Goal: Task Accomplishment & Management: Manage account settings

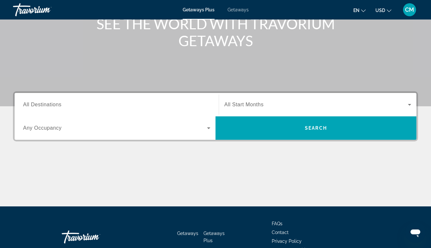
scroll to position [108, 0]
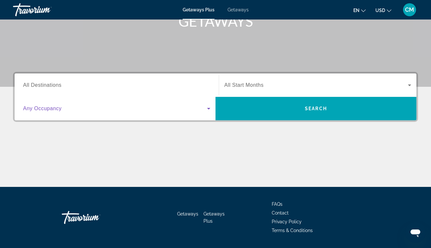
click at [176, 112] on span "Search widget" at bounding box center [115, 109] width 184 height 8
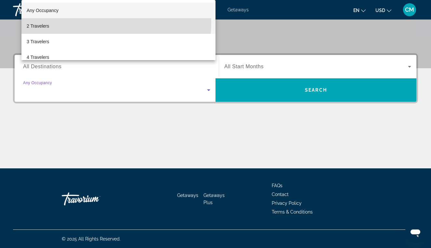
click at [66, 21] on mat-option "2 Travelers" at bounding box center [118, 26] width 194 height 16
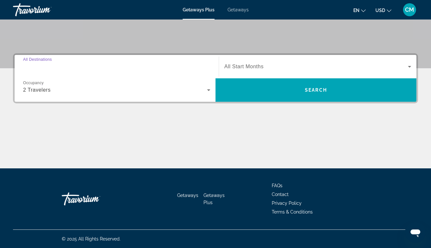
click at [103, 63] on input "Destination All Destinations" at bounding box center [116, 67] width 187 height 8
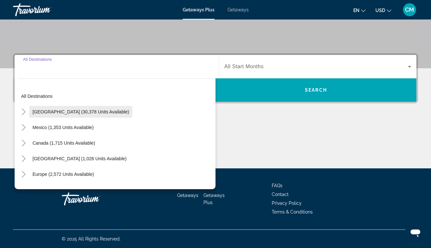
click at [89, 109] on span "[GEOGRAPHIC_DATA] (30,378 units available)" at bounding box center [80, 111] width 97 height 5
type input "**********"
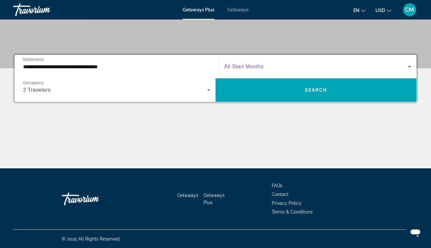
click at [263, 63] on span "Search widget" at bounding box center [316, 67] width 184 height 8
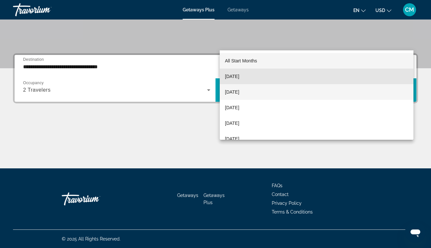
drag, startPoint x: 382, startPoint y: 73, endPoint x: 381, endPoint y: 87, distance: 14.0
click at [381, 87] on div "All Start Months [DATE] [DATE] [DATE] [DATE] [DATE] [DATE] [DATE] [DATE] [DATE]…" at bounding box center [317, 94] width 194 height 89
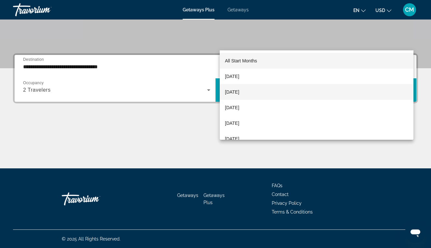
click at [381, 91] on mat-option "[DATE]" at bounding box center [317, 92] width 194 height 16
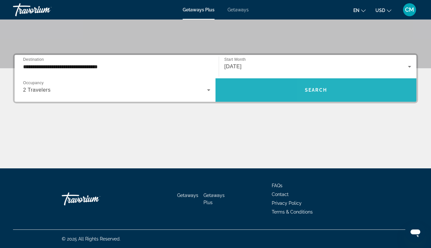
click at [372, 82] on span "Search widget" at bounding box center [315, 90] width 201 height 16
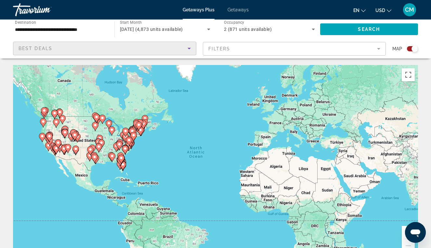
click at [123, 52] on div "Best Deals" at bounding box center [103, 49] width 169 height 8
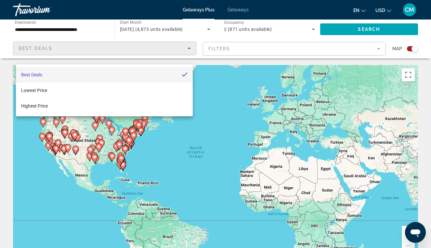
click at [127, 71] on mat-option "Best Deals" at bounding box center [104, 75] width 177 height 16
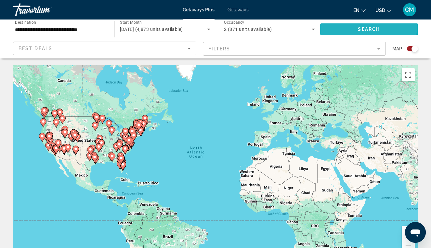
click at [358, 31] on span "Search widget" at bounding box center [369, 29] width 98 height 16
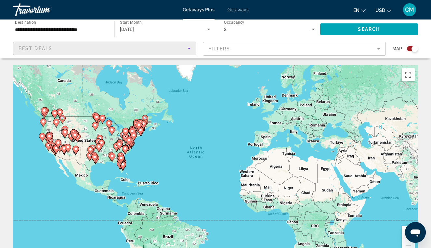
click at [158, 52] on div "Best Deals" at bounding box center [103, 49] width 169 height 8
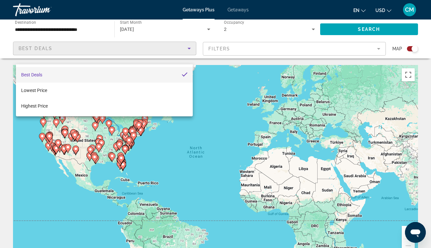
click at [345, 34] on div at bounding box center [215, 124] width 431 height 248
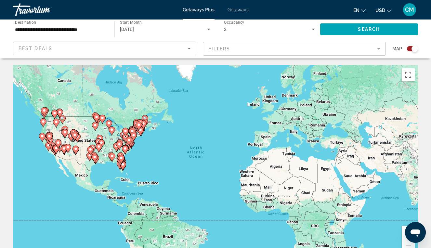
click at [246, 12] on span "Getaways" at bounding box center [237, 9] width 21 height 5
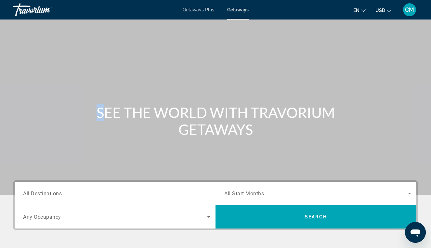
drag, startPoint x: 430, startPoint y: 74, endPoint x: 432, endPoint y: 118, distance: 43.6
click at [431, 118] on html "Skip to main content Getaways Plus Getaways en English Español Français Italian…" at bounding box center [215, 124] width 431 height 248
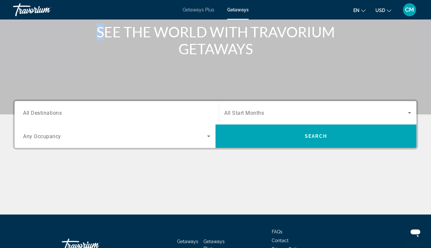
scroll to position [78, 0]
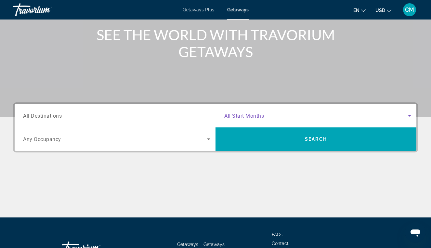
click at [408, 120] on icon "Search widget" at bounding box center [410, 116] width 8 height 8
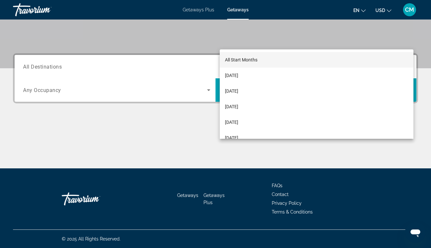
scroll to position [191, 0]
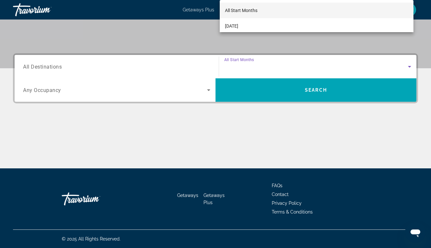
click at [179, 74] on div at bounding box center [215, 124] width 431 height 248
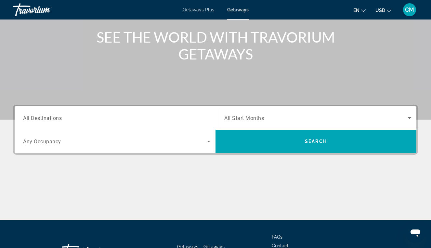
scroll to position [0, 0]
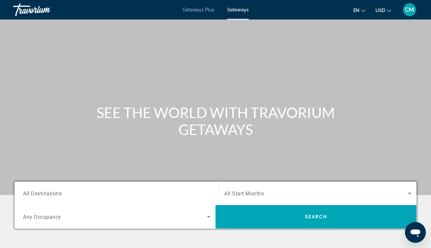
click at [187, 12] on span "Getaways Plus" at bounding box center [199, 9] width 32 height 5
click at [410, 10] on div "CM" at bounding box center [409, 9] width 13 height 13
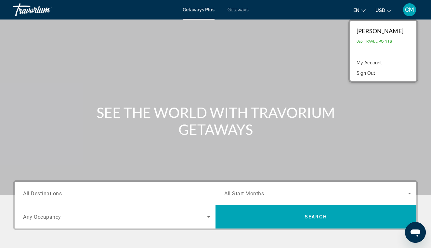
click at [387, 12] on icon "Change currency" at bounding box center [389, 10] width 5 height 3
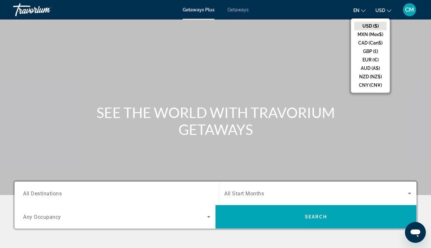
click at [353, 12] on span "en" at bounding box center [356, 10] width 6 height 5
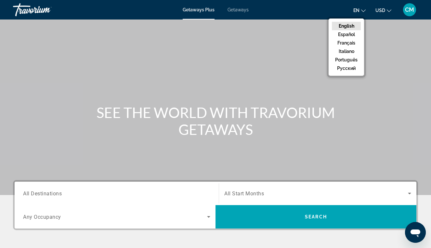
click at [240, 12] on span "Getaways" at bounding box center [237, 9] width 21 height 5
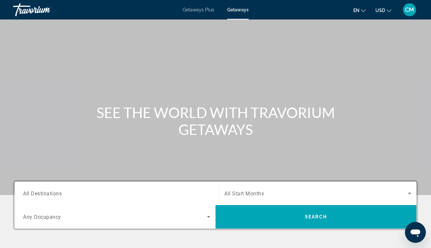
click at [197, 11] on span "Getaways Plus" at bounding box center [199, 9] width 32 height 5
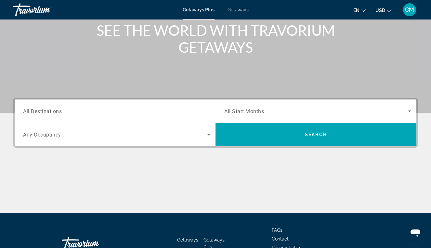
scroll to position [80, 0]
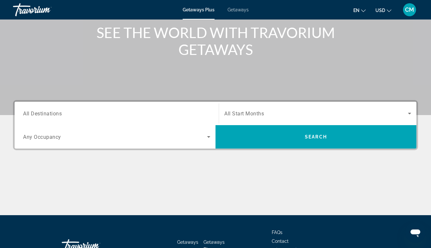
click at [140, 118] on input "Destination All Destinations" at bounding box center [116, 114] width 187 height 8
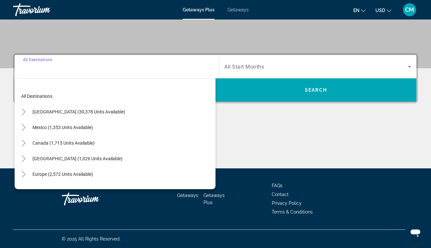
scroll to position [191, 0]
click at [94, 109] on span "United States (30,378 units available)" at bounding box center [78, 111] width 93 height 5
type input "**********"
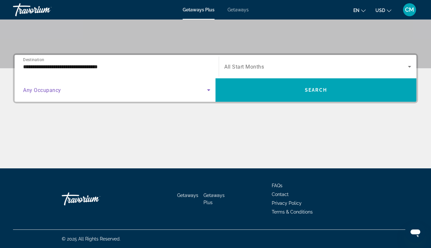
click at [178, 86] on span "Search widget" at bounding box center [115, 90] width 184 height 8
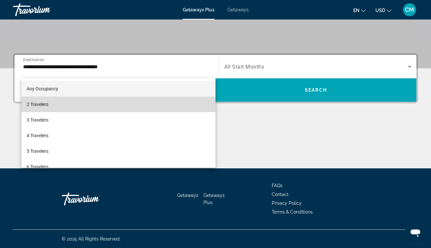
click at [176, 108] on mat-option "2 Travelers" at bounding box center [118, 105] width 194 height 16
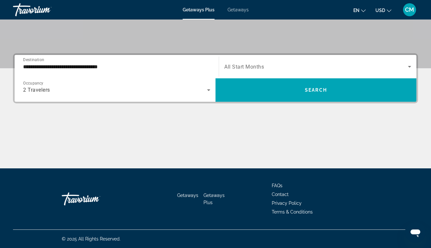
drag, startPoint x: 279, startPoint y: 73, endPoint x: 266, endPoint y: 130, distance: 58.8
click at [266, 130] on div "**********" at bounding box center [215, 110] width 431 height 115
click at [308, 63] on span "Search widget" at bounding box center [316, 67] width 184 height 8
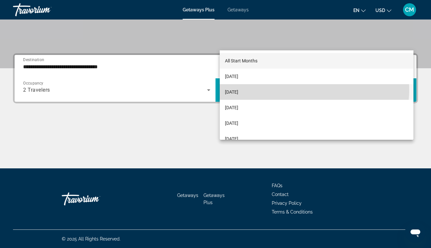
click at [304, 89] on mat-option "October 2025" at bounding box center [317, 92] width 194 height 16
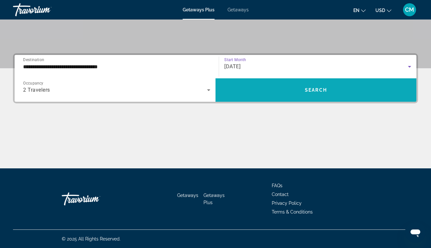
click at [311, 87] on span "Search" at bounding box center [316, 89] width 22 height 5
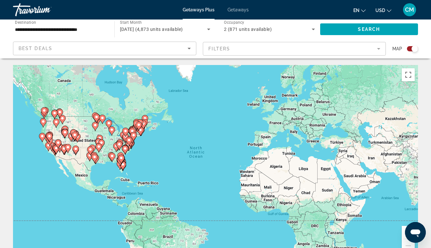
click at [44, 142] on icon "Main content" at bounding box center [42, 137] width 6 height 8
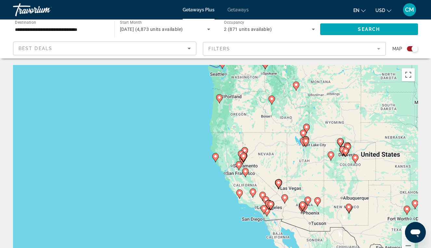
click at [243, 177] on gmp-advanced-marker "Main content" at bounding box center [245, 173] width 6 height 10
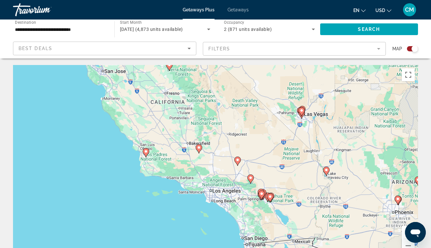
drag, startPoint x: 231, startPoint y: 193, endPoint x: 184, endPoint y: 101, distance: 102.9
click at [184, 101] on div "To activate drag with keyboard, press Alt + Enter. Once in keyboard drag state,…" at bounding box center [215, 162] width 405 height 195
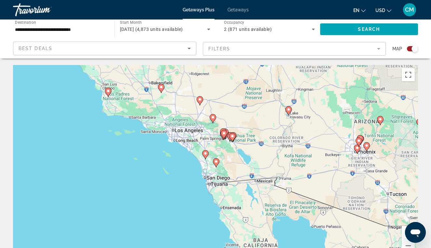
drag, startPoint x: 181, startPoint y: 193, endPoint x: 143, endPoint y: 133, distance: 71.3
click at [143, 133] on div "To activate drag with keyboard, press Alt + Enter. Once in keyboard drag state,…" at bounding box center [215, 162] width 405 height 195
click at [207, 160] on gmp-advanced-marker "Main content" at bounding box center [205, 155] width 6 height 10
type input "**********"
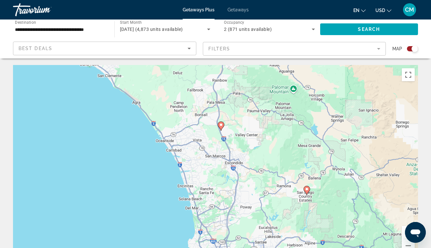
drag, startPoint x: 256, startPoint y: 192, endPoint x: 263, endPoint y: 160, distance: 32.6
click at [263, 160] on div "To activate drag with keyboard, press Alt + Enter. Once in keyboard drag state,…" at bounding box center [215, 162] width 405 height 195
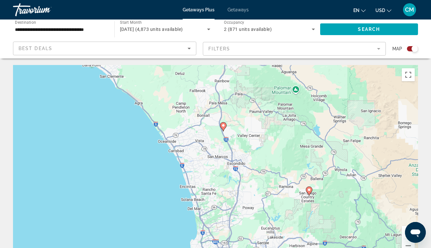
click at [225, 127] on image "Main content" at bounding box center [223, 125] width 4 height 4
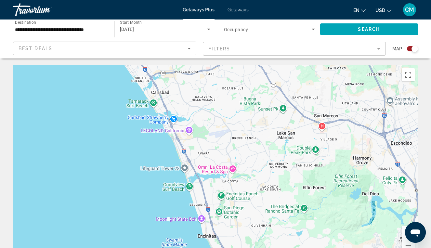
drag, startPoint x: 325, startPoint y: 161, endPoint x: 427, endPoint y: -91, distance: 272.1
click at [427, 0] on html "**********" at bounding box center [215, 124] width 431 height 248
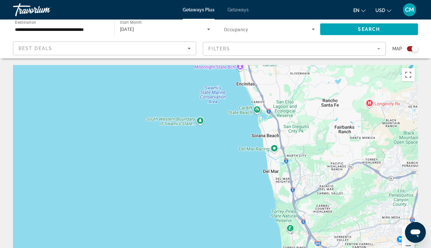
drag, startPoint x: 205, startPoint y: 139, endPoint x: 244, endPoint y: -14, distance: 157.5
click at [244, 0] on html "**********" at bounding box center [215, 124] width 431 height 248
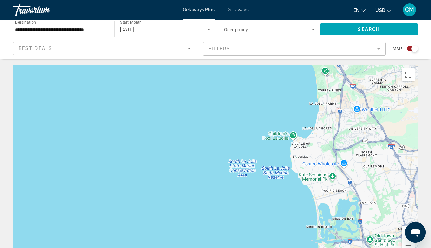
drag, startPoint x: 277, startPoint y: 176, endPoint x: 312, endPoint y: 17, distance: 163.0
click at [312, 17] on div "**********" at bounding box center [215, 124] width 431 height 248
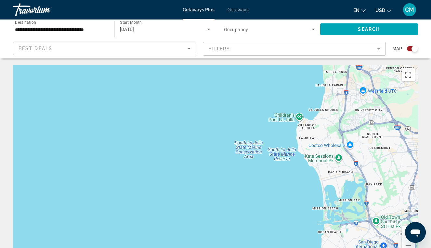
drag, startPoint x: 306, startPoint y: 177, endPoint x: 312, endPoint y: 158, distance: 20.1
click at [312, 158] on div "To activate drag with keyboard, press Alt + Enter. Once in keyboard drag state,…" at bounding box center [215, 162] width 405 height 195
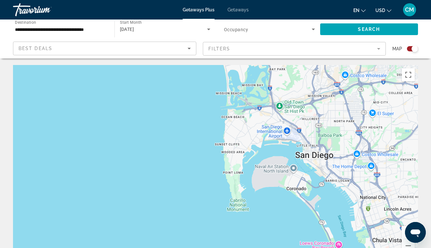
drag, startPoint x: 327, startPoint y: 171, endPoint x: 230, endPoint y: 56, distance: 150.8
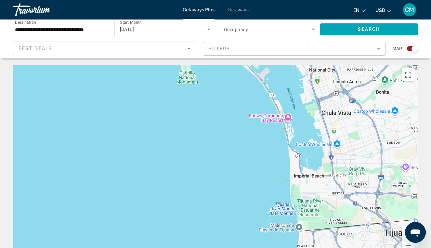
drag, startPoint x: 296, startPoint y: 147, endPoint x: 245, endPoint y: 19, distance: 137.8
click at [245, 19] on div "**********" at bounding box center [215, 124] width 431 height 248
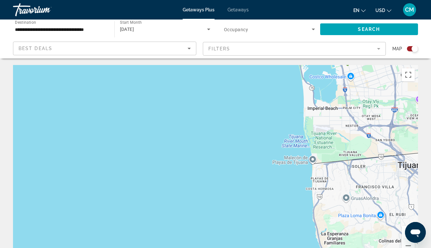
drag, startPoint x: 308, startPoint y: 145, endPoint x: 321, endPoint y: 76, distance: 69.6
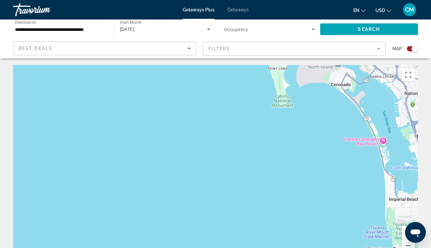
drag, startPoint x: 316, startPoint y: 170, endPoint x: 397, endPoint y: 260, distance: 121.5
click at [397, 248] on html "**********" at bounding box center [215, 124] width 431 height 248
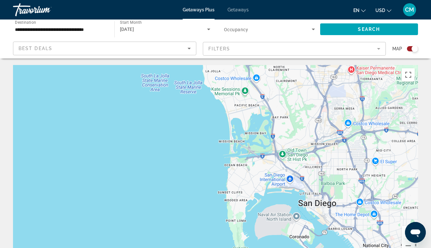
drag, startPoint x: 349, startPoint y: 109, endPoint x: 308, endPoint y: 260, distance: 156.1
click at [308, 248] on html "**********" at bounding box center [215, 124] width 431 height 248
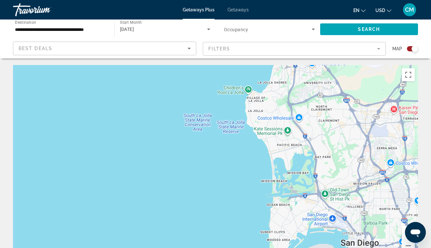
drag, startPoint x: 256, startPoint y: 174, endPoint x: 299, endPoint y: 213, distance: 57.7
click at [299, 214] on div "To activate drag with keyboard, press Alt + Enter. Once in keyboard drag state,…" at bounding box center [215, 162] width 405 height 195
click at [270, 33] on span "Search widget" at bounding box center [268, 29] width 88 height 8
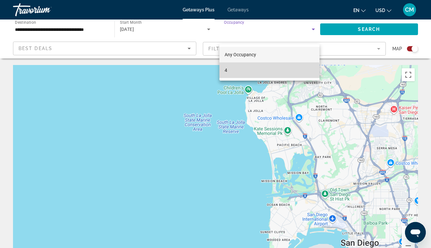
click at [261, 71] on mat-option "4" at bounding box center [269, 70] width 100 height 16
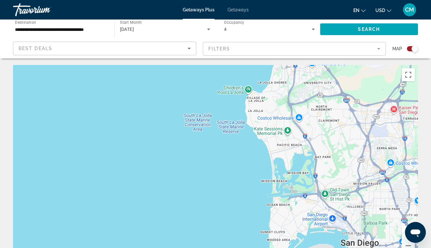
click at [112, 60] on div "Best Deals" at bounding box center [105, 51] width 172 height 18
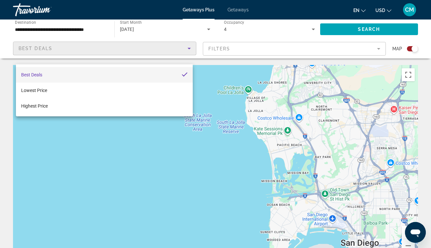
click at [298, 114] on div at bounding box center [215, 124] width 431 height 248
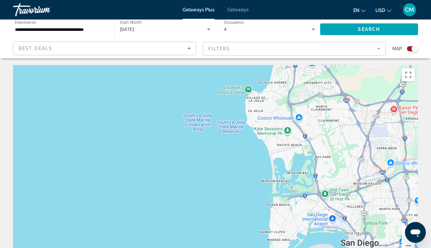
click at [233, 12] on span "Getaways" at bounding box center [237, 9] width 21 height 5
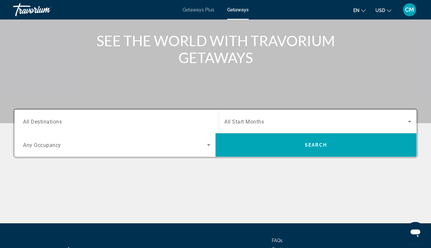
scroll to position [71, 0]
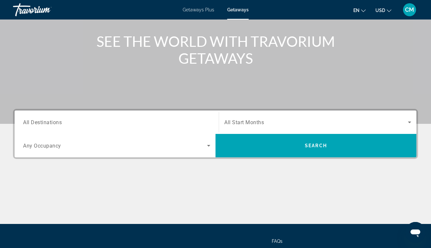
click at [150, 126] on input "Destination All Destinations" at bounding box center [116, 123] width 187 height 8
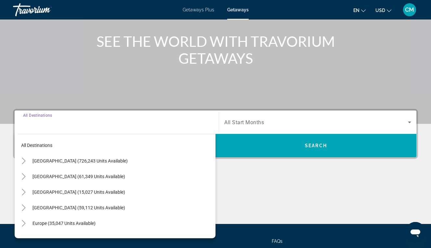
scroll to position [191, 0]
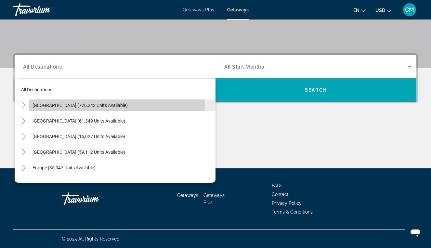
click at [80, 103] on span "United States (726,243 units available)" at bounding box center [79, 105] width 95 height 5
type input "**********"
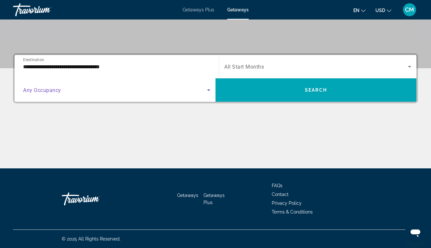
click at [209, 89] on icon "Search widget" at bounding box center [208, 90] width 3 height 2
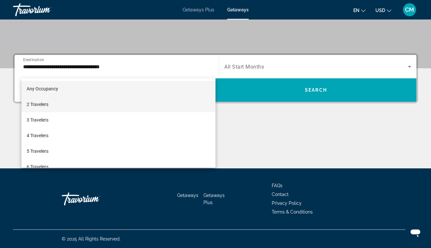
click at [204, 100] on mat-option "2 Travelers" at bounding box center [118, 105] width 194 height 16
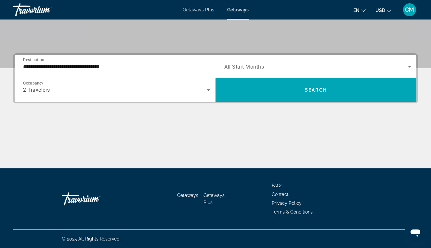
click at [261, 64] on span "All Start Months" at bounding box center [244, 67] width 40 height 6
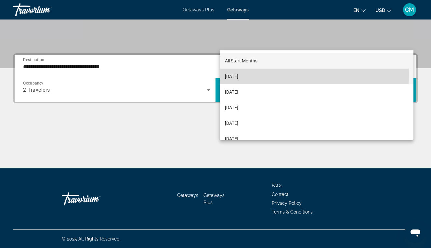
click at [277, 74] on mat-option "September 2025" at bounding box center [317, 77] width 194 height 16
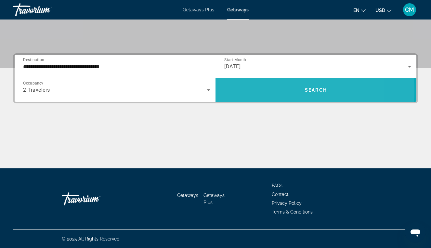
click at [275, 82] on span "Search widget" at bounding box center [315, 90] width 201 height 16
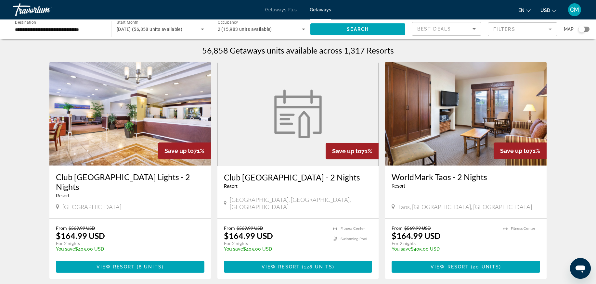
click at [372, 55] on h1 "56,858 Getaways units available across 1,317 Resorts" at bounding box center [298, 50] width 192 height 10
click at [435, 31] on mat-form-field "Filters" at bounding box center [523, 29] width 70 height 14
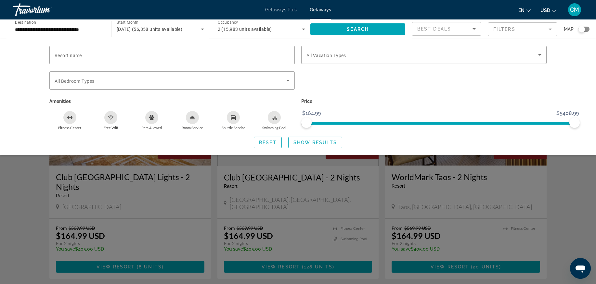
click at [435, 220] on div "Search widget" at bounding box center [298, 190] width 596 height 187
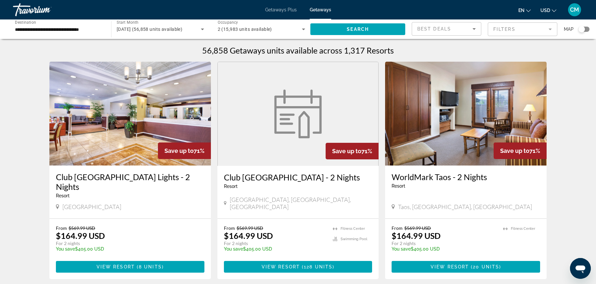
click at [435, 32] on div "Search widget" at bounding box center [583, 29] width 11 height 5
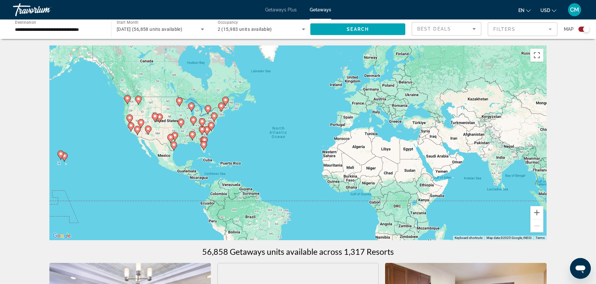
click at [63, 160] on icon "Main content" at bounding box center [61, 155] width 6 height 8
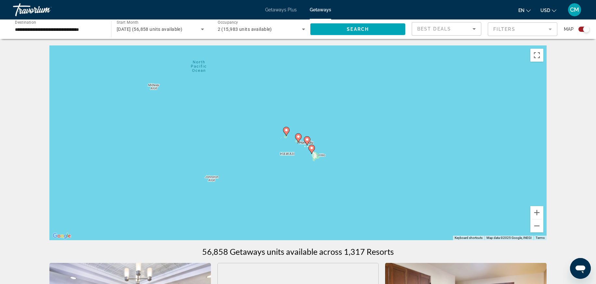
click at [287, 136] on icon "Main content" at bounding box center [286, 131] width 6 height 9
type input "**********"
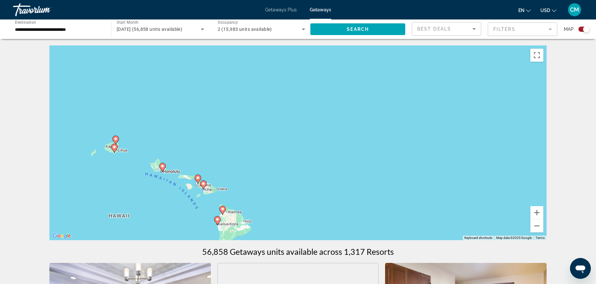
drag, startPoint x: 401, startPoint y: 135, endPoint x: 220, endPoint y: 141, distance: 181.1
click at [220, 141] on div "To navigate, press the arrow keys. To activate drag with keyboard, press Alt + …" at bounding box center [297, 142] width 497 height 195
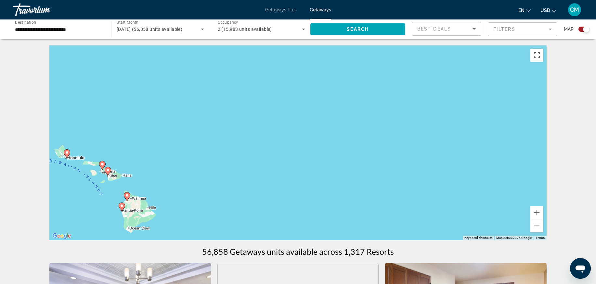
drag, startPoint x: 381, startPoint y: 135, endPoint x: 242, endPoint y: 113, distance: 140.3
click at [242, 113] on div "To navigate, press the arrow keys. To activate drag with keyboard, press Alt + …" at bounding box center [297, 142] width 497 height 195
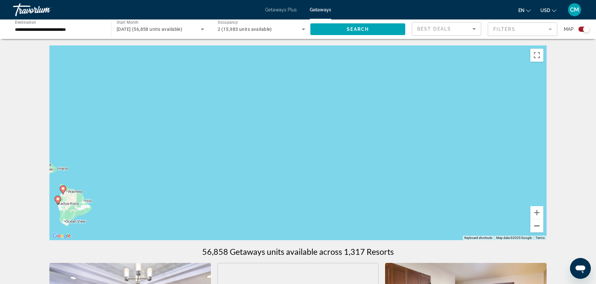
click at [435, 233] on button "Zoom out" at bounding box center [536, 226] width 13 height 13
drag, startPoint x: 483, startPoint y: 173, endPoint x: 260, endPoint y: 165, distance: 223.1
click at [260, 165] on div "To navigate, press the arrow keys. To activate drag with keyboard, press Alt + …" at bounding box center [297, 142] width 497 height 195
click at [435, 233] on button "Zoom out" at bounding box center [536, 226] width 13 height 13
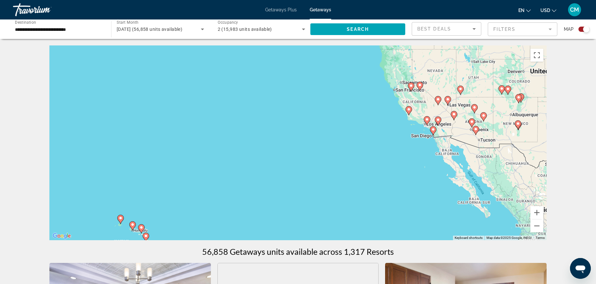
drag, startPoint x: 442, startPoint y: 188, endPoint x: 461, endPoint y: 268, distance: 81.8
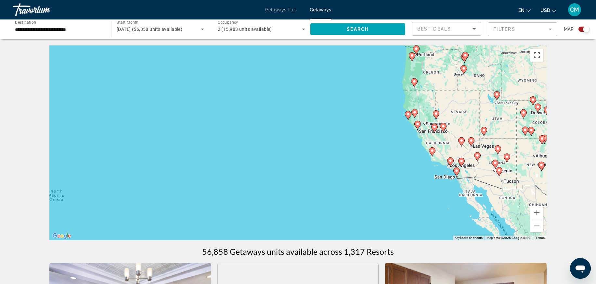
drag, startPoint x: 393, startPoint y: 169, endPoint x: 417, endPoint y: 211, distance: 48.2
click at [417, 211] on div "To navigate, press the arrow keys. To activate drag with keyboard, press Alt + …" at bounding box center [297, 142] width 497 height 195
click at [435, 219] on button "Zoom in" at bounding box center [536, 212] width 13 height 13
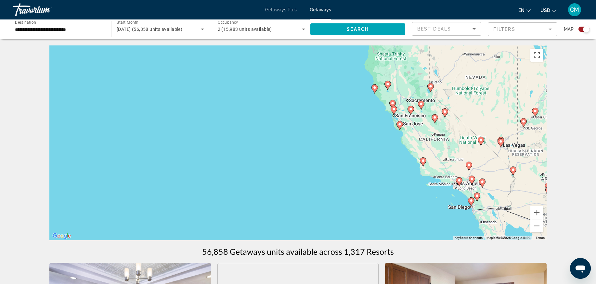
drag, startPoint x: 471, startPoint y: 210, endPoint x: 321, endPoint y: 205, distance: 149.9
click at [321, 205] on div "To navigate, press the arrow keys. To activate drag with keyboard, press Alt + …" at bounding box center [297, 142] width 497 height 195
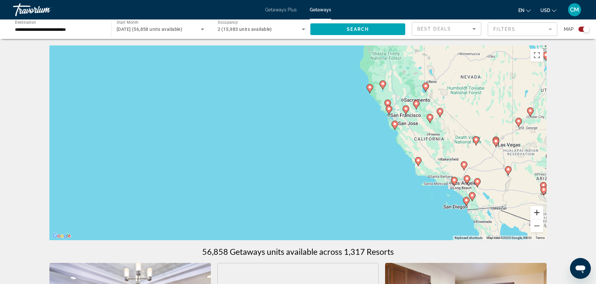
click at [435, 219] on button "Zoom in" at bounding box center [536, 212] width 13 height 13
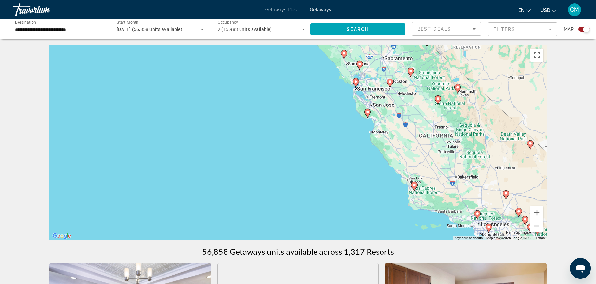
drag, startPoint x: 487, startPoint y: 204, endPoint x: 360, endPoint y: 205, distance: 127.1
click at [360, 205] on div "To navigate, press the arrow keys. To activate drag with keyboard, press Alt + …" at bounding box center [297, 142] width 497 height 195
click at [435, 219] on button "Zoom in" at bounding box center [536, 212] width 13 height 13
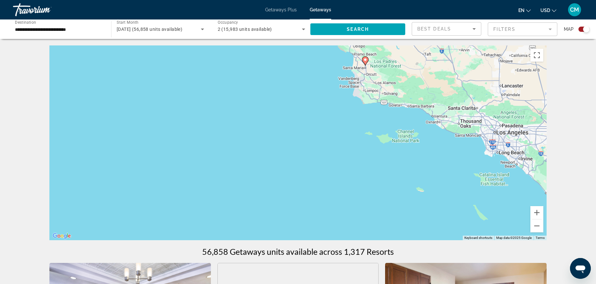
drag, startPoint x: 461, startPoint y: 229, endPoint x: 294, endPoint y: 53, distance: 242.3
click at [435, 197] on div "To navigate, press the arrow keys. To activate drag with keyboard, press Alt + …" at bounding box center [297, 142] width 497 height 195
click at [435, 196] on div "To navigate, press the arrow keys. To activate drag with keyboard, press Alt + …" at bounding box center [297, 142] width 497 height 195
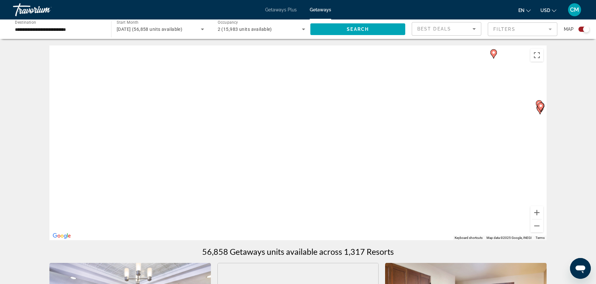
click at [435, 188] on div "To navigate, press the arrow keys. To activate drag with keyboard, press Alt + …" at bounding box center [297, 142] width 497 height 195
click at [435, 33] on div "Best Deals" at bounding box center [444, 29] width 55 height 8
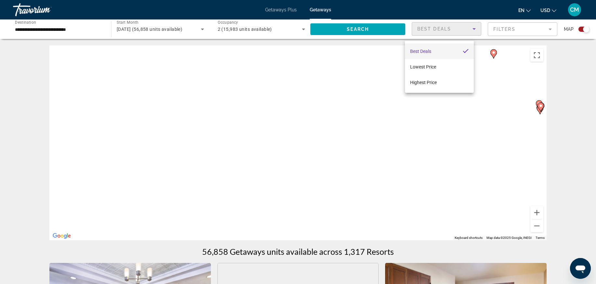
drag, startPoint x: 470, startPoint y: 162, endPoint x: 367, endPoint y: 159, distance: 103.4
click at [361, 159] on div at bounding box center [298, 142] width 596 height 284
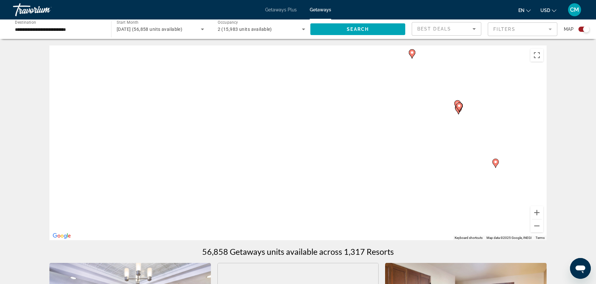
drag, startPoint x: 489, startPoint y: 184, endPoint x: 407, endPoint y: 184, distance: 81.9
click at [407, 184] on div "To navigate, press the arrow keys. To activate drag with keyboard, press Alt + …" at bounding box center [297, 142] width 497 height 195
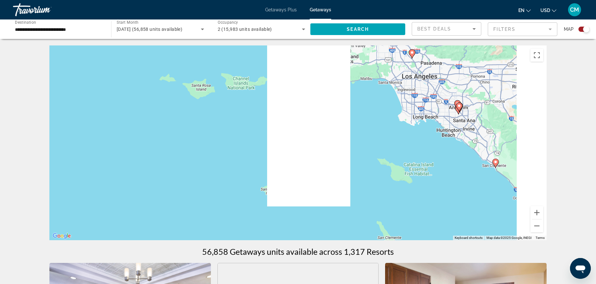
click at [420, 126] on div "To navigate, press the arrow keys. To activate drag with keyboard, press Alt + …" at bounding box center [297, 142] width 497 height 195
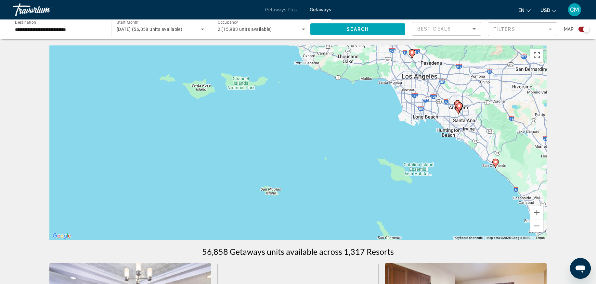
click at [430, 125] on div "To navigate, press the arrow keys. To activate drag with keyboard, press Alt + …" at bounding box center [297, 142] width 497 height 195
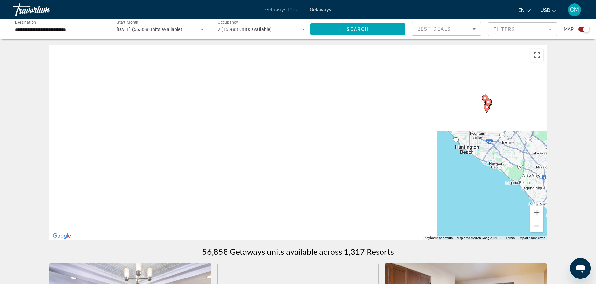
click at [277, 12] on span "Getaways Plus" at bounding box center [281, 9] width 32 height 5
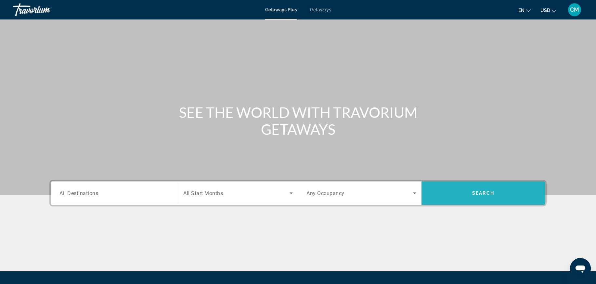
click at [435, 201] on span "Search widget" at bounding box center [482, 194] width 123 height 16
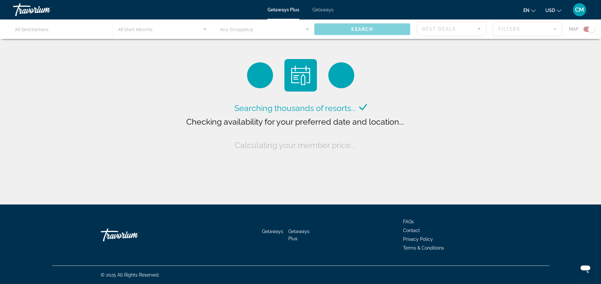
click at [32, 9] on div "Travorium" at bounding box center [45, 9] width 65 height 17
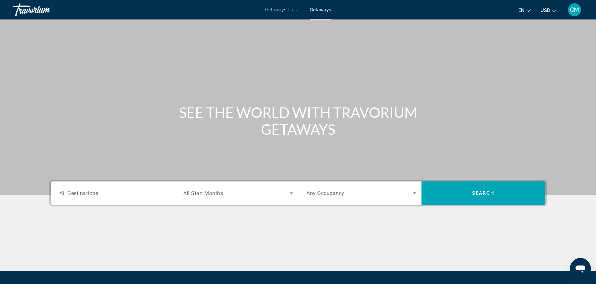
click at [323, 12] on span "Getaways" at bounding box center [320, 9] width 21 height 5
click at [435, 15] on button "USD USD ($) MXN (Mex$) CAD (Can$) GBP (£) EUR (€) AUD (A$) NZD (NZ$) CNY (CN¥)" at bounding box center [548, 10] width 16 height 9
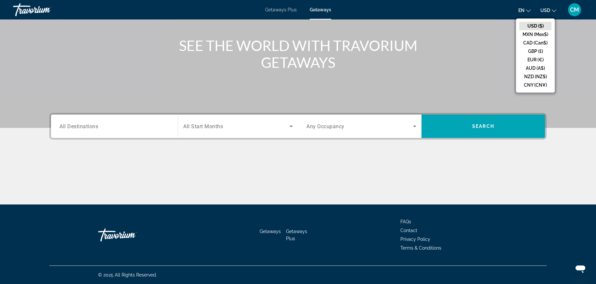
scroll to position [136, 0]
click at [290, 227] on li "Getaways Plus" at bounding box center [299, 234] width 26 height 14
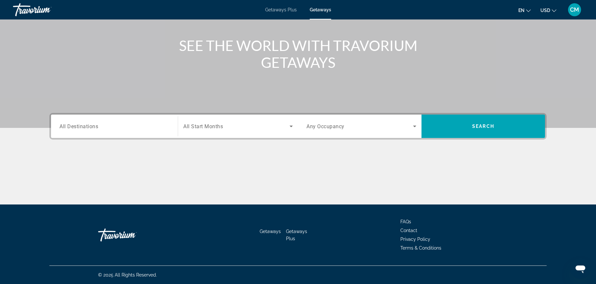
click at [272, 227] on li "Getaways" at bounding box center [273, 234] width 26 height 14
click at [435, 11] on span "CM" at bounding box center [574, 9] width 9 height 6
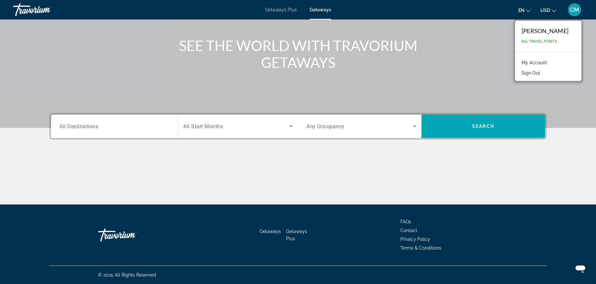
click at [435, 44] on span "810 Travel Points" at bounding box center [539, 41] width 35 height 4
click at [435, 34] on div "[PERSON_NAME]" at bounding box center [545, 30] width 47 height 7
click at [435, 67] on link "My Account" at bounding box center [534, 62] width 32 height 8
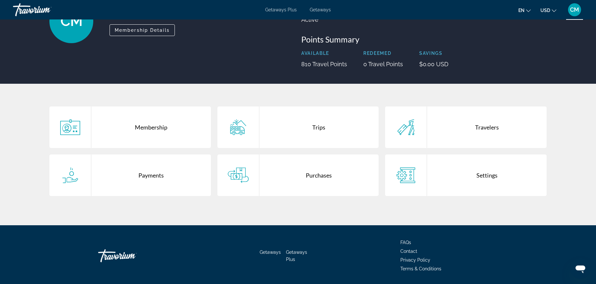
scroll to position [84, 0]
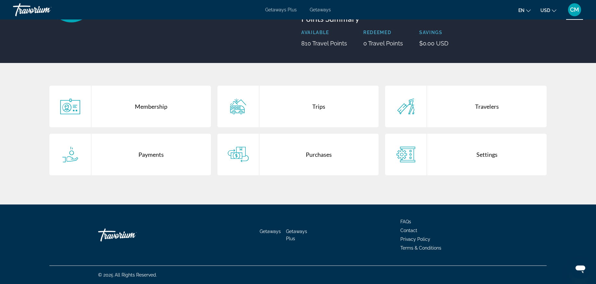
click at [296, 127] on div "Trips" at bounding box center [319, 107] width 120 height 42
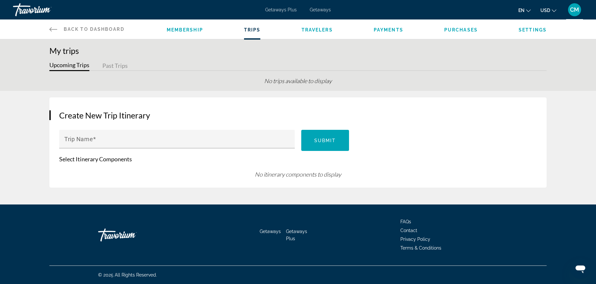
click at [102, 71] on button "Past Trips" at bounding box center [114, 66] width 25 height 10
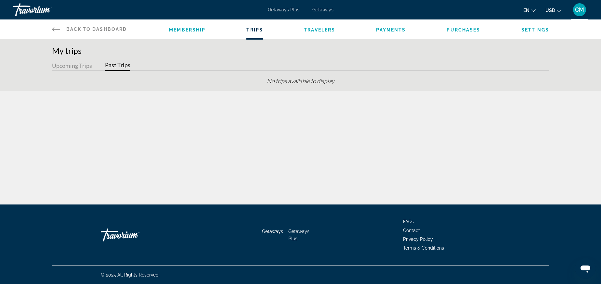
click at [52, 71] on button "Upcoming Trips" at bounding box center [72, 66] width 40 height 10
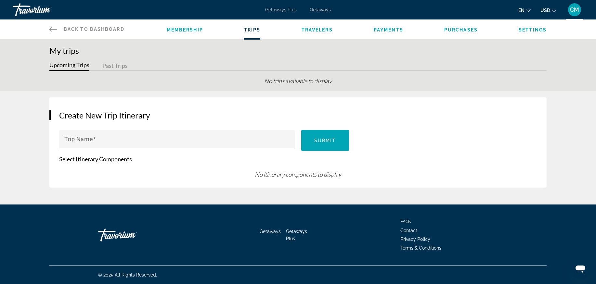
click at [49, 33] on icon "Main content" at bounding box center [53, 29] width 8 height 8
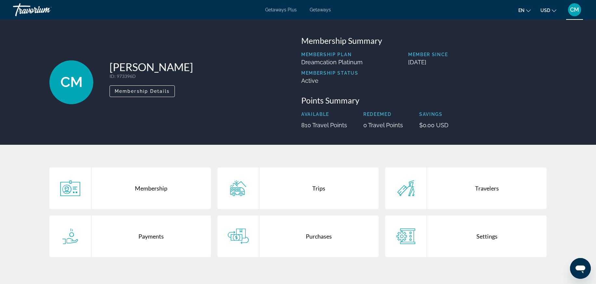
click at [346, 57] on p "Membership Plan" at bounding box center [331, 54] width 61 height 5
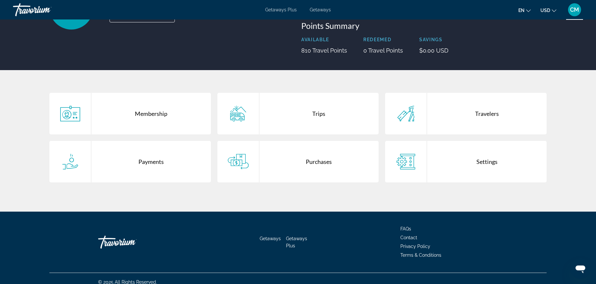
scroll to position [82, 0]
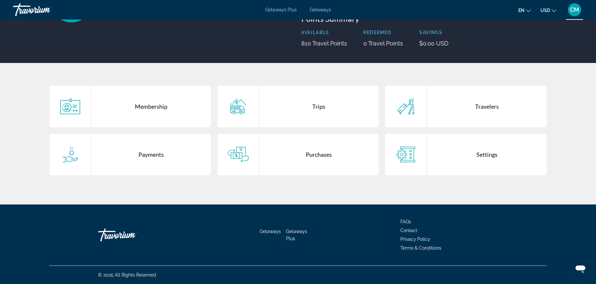
click at [329, 175] on div "Purchases" at bounding box center [319, 155] width 120 height 42
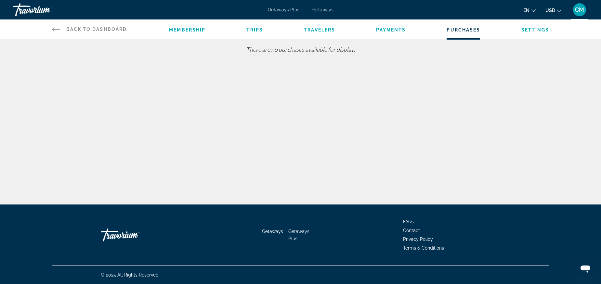
click at [321, 32] on span "Travelers" at bounding box center [319, 29] width 31 height 5
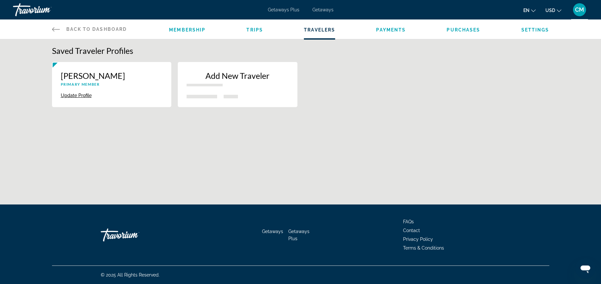
click at [406, 32] on span "Payments" at bounding box center [391, 29] width 30 height 5
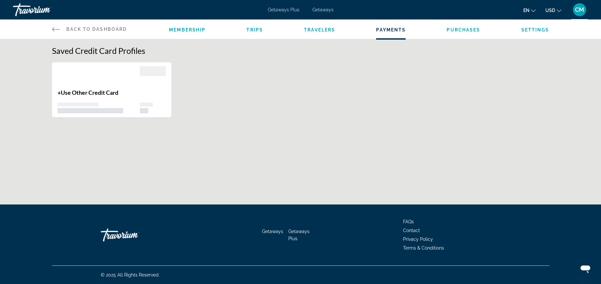
click at [435, 32] on span "Purchases" at bounding box center [462, 29] width 33 height 5
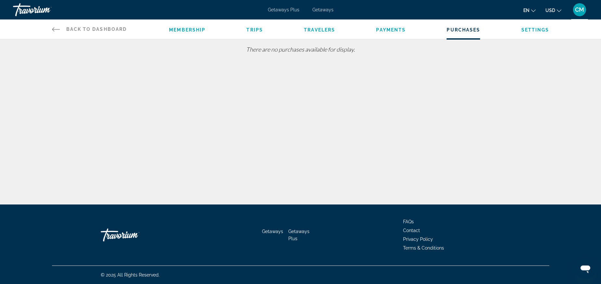
click at [406, 32] on span "Payments" at bounding box center [391, 29] width 30 height 5
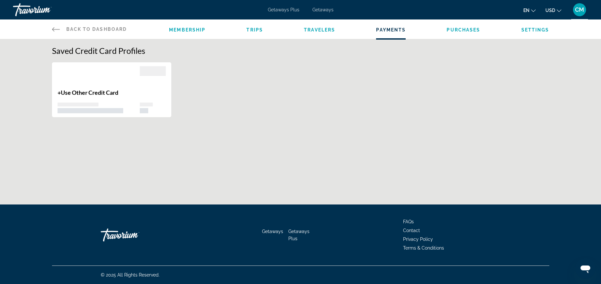
click at [314, 32] on span "Travelers" at bounding box center [319, 29] width 31 height 5
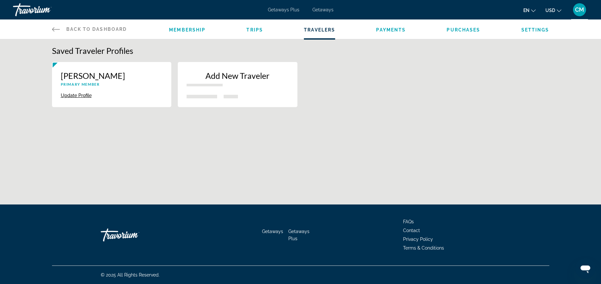
click at [246, 32] on span "Trips" at bounding box center [254, 29] width 17 height 5
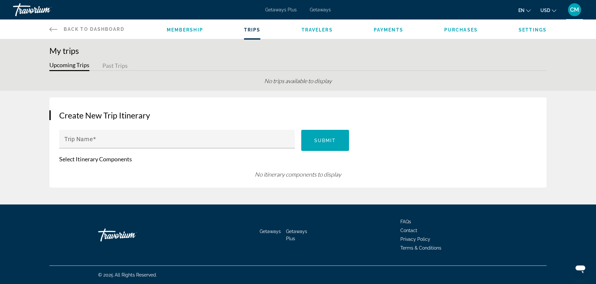
click at [167, 32] on span "Membership" at bounding box center [185, 29] width 36 height 5
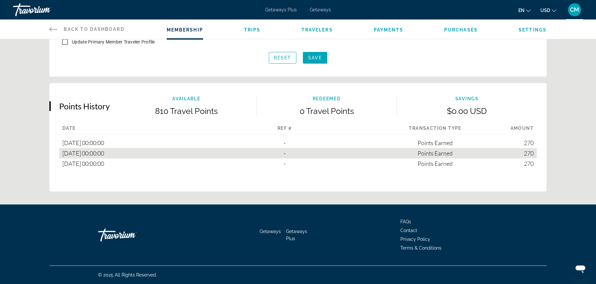
scroll to position [353, 0]
click at [435, 169] on div "270" at bounding box center [523, 164] width 26 height 10
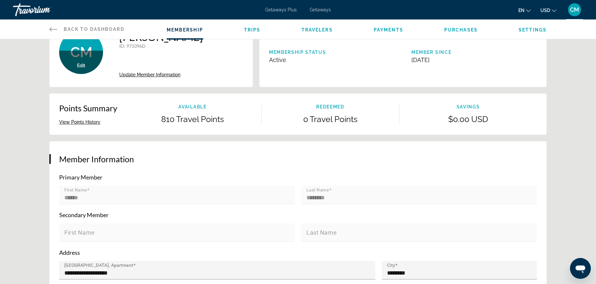
scroll to position [0, 0]
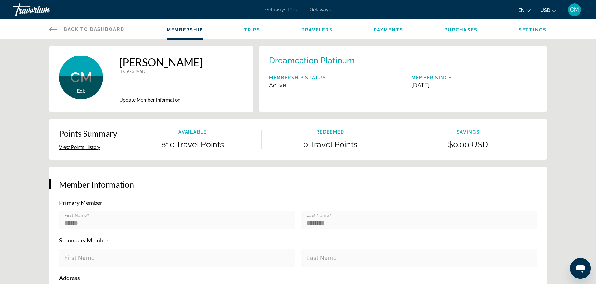
click at [435, 32] on li "Purchases" at bounding box center [460, 29] width 33 height 7
click at [403, 32] on span "Payments" at bounding box center [389, 29] width 30 height 5
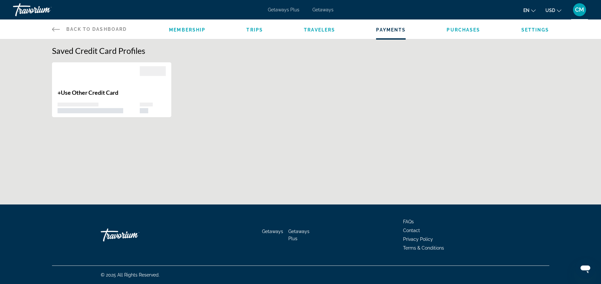
click at [322, 32] on span "Travelers" at bounding box center [319, 29] width 31 height 5
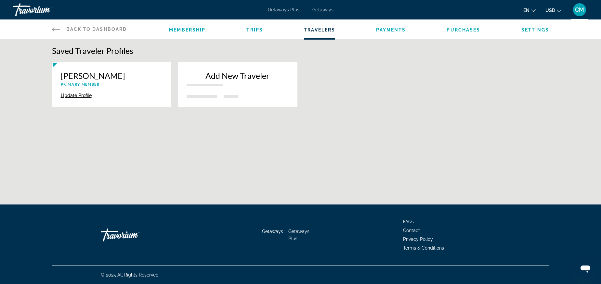
click at [246, 32] on span "Trips" at bounding box center [254, 29] width 17 height 5
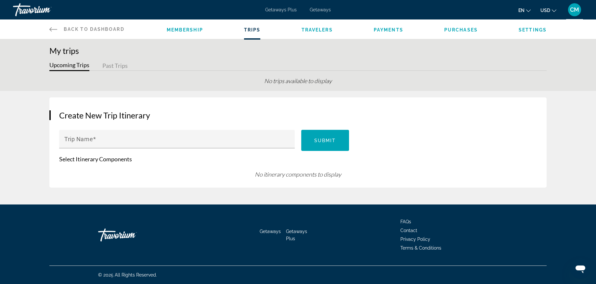
click at [167, 32] on span "Membership" at bounding box center [185, 29] width 36 height 5
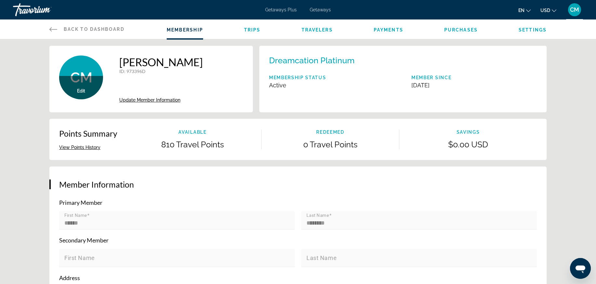
click at [65, 39] on link "Back to Dashboard Dashboard" at bounding box center [86, 28] width 75 height 19
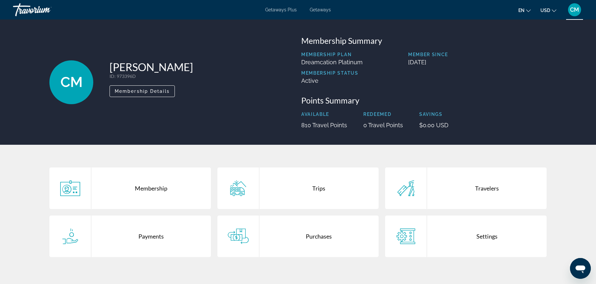
click at [328, 209] on div "Trips" at bounding box center [319, 189] width 120 height 42
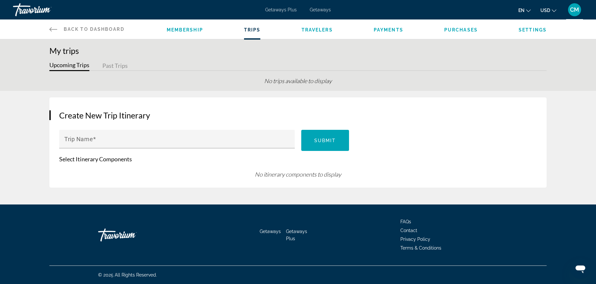
drag, startPoint x: 260, startPoint y: 176, endPoint x: 257, endPoint y: 175, distance: 3.7
click at [256, 156] on div "Main content" at bounding box center [177, 151] width 236 height 7
click at [322, 32] on span "Travelers" at bounding box center [317, 29] width 31 height 5
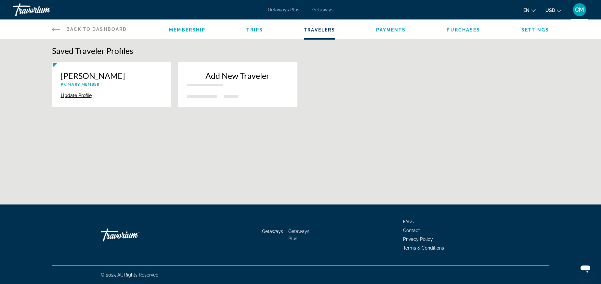
click at [435, 32] on span "Purchases" at bounding box center [462, 29] width 33 height 5
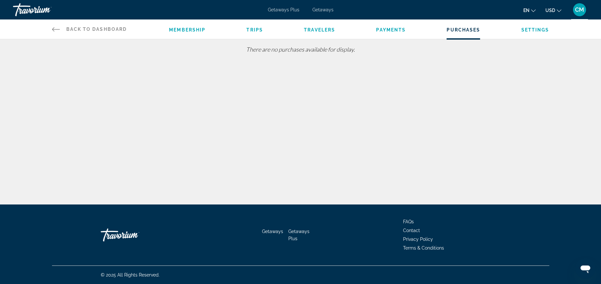
click at [318, 32] on span "Travelers" at bounding box center [319, 29] width 31 height 5
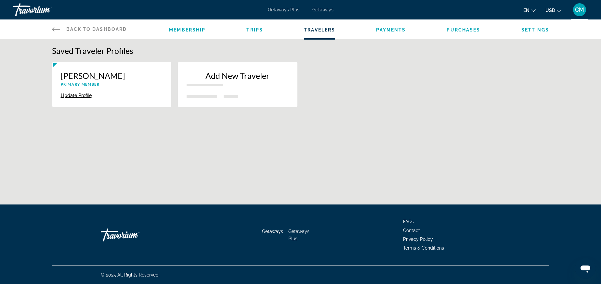
click at [246, 32] on span "Trips" at bounding box center [254, 29] width 17 height 5
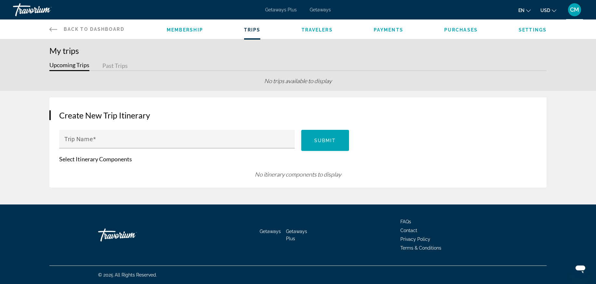
click at [167, 32] on span "Membership" at bounding box center [185, 29] width 36 height 5
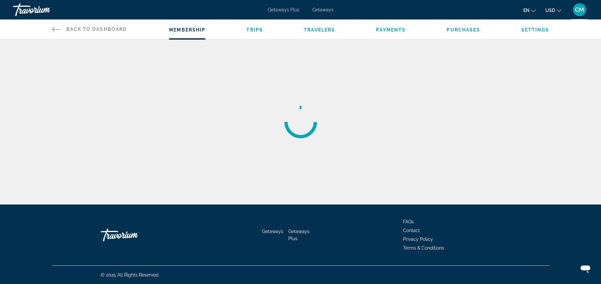
click at [66, 32] on span "Back to Dashboard" at bounding box center [96, 29] width 61 height 5
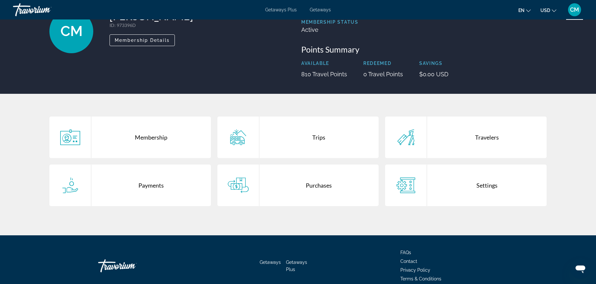
scroll to position [56, 0]
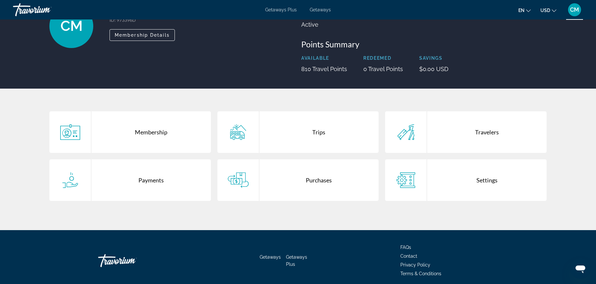
click at [320, 153] on div "Trips" at bounding box center [319, 132] width 120 height 42
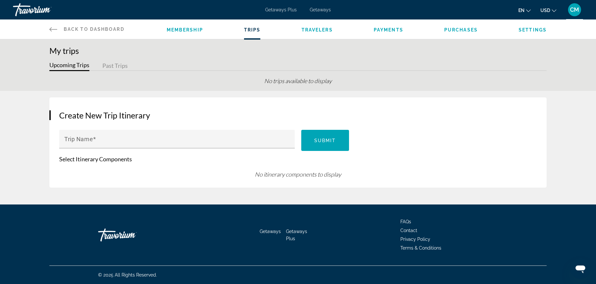
click at [49, 34] on link "Back to Dashboard Dashboard" at bounding box center [86, 28] width 75 height 19
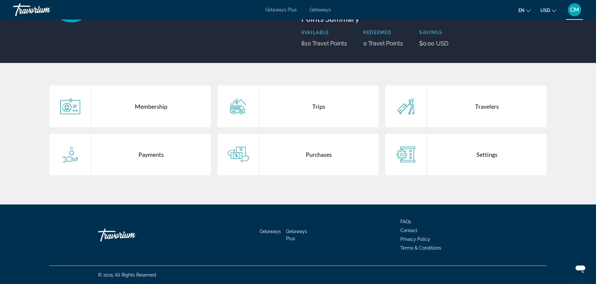
scroll to position [104, 0]
click at [435, 126] on div "Travelers" at bounding box center [487, 107] width 120 height 42
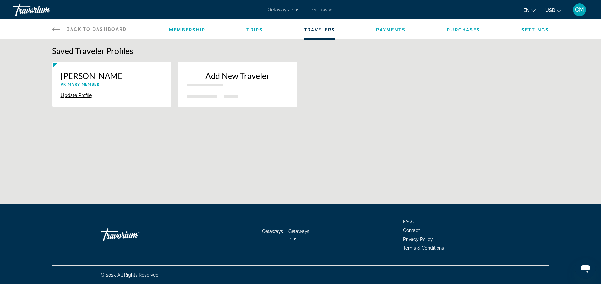
click at [435, 183] on div "Saved Traveler Profiles [PERSON_NAME] Primary Member Update Profile Delete Add …" at bounding box center [300, 131] width 601 height 185
click at [70, 32] on span "Back to Dashboard" at bounding box center [96, 29] width 61 height 5
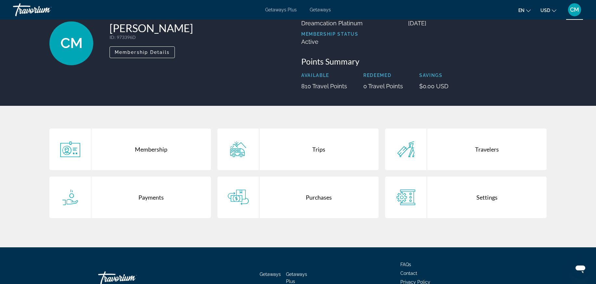
scroll to position [89, 0]
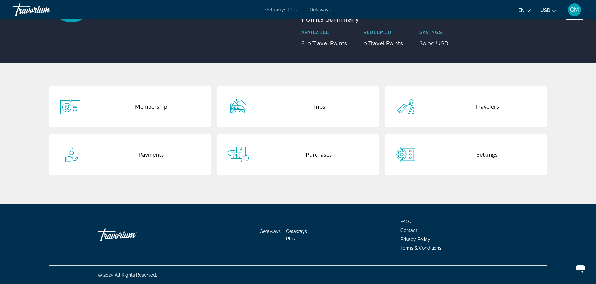
click at [317, 127] on div "Trips" at bounding box center [319, 107] width 120 height 42
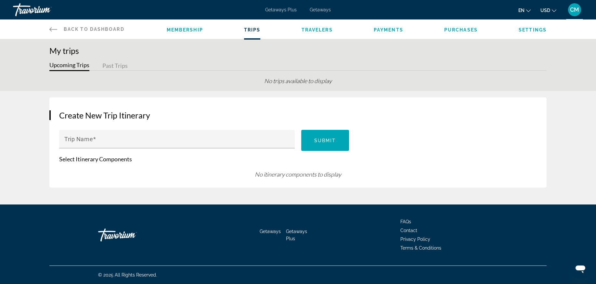
click at [323, 32] on span "Travelers" at bounding box center [317, 29] width 31 height 5
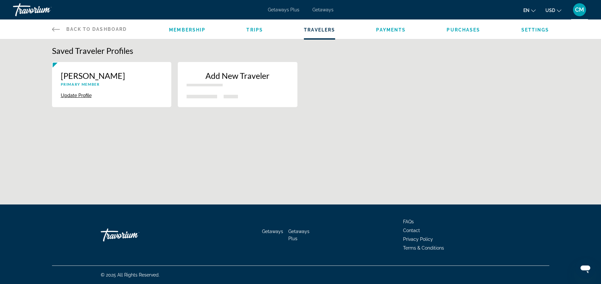
click at [406, 32] on span "Payments" at bounding box center [391, 29] width 30 height 5
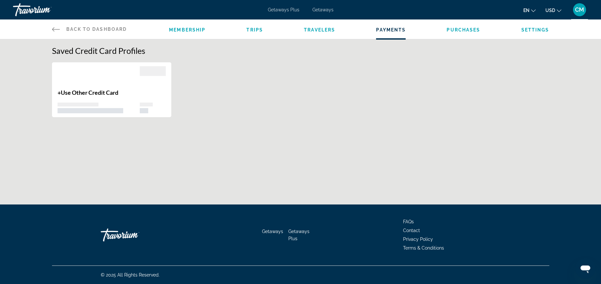
click at [246, 32] on span "Trips" at bounding box center [254, 29] width 17 height 5
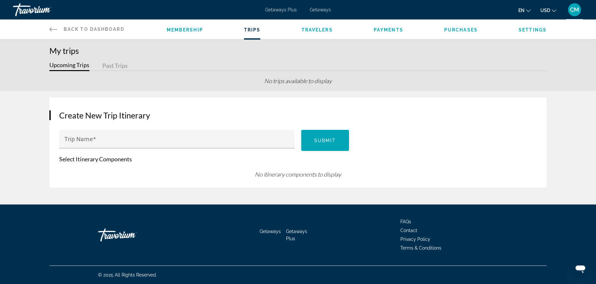
click at [167, 32] on span "Membership" at bounding box center [185, 29] width 36 height 5
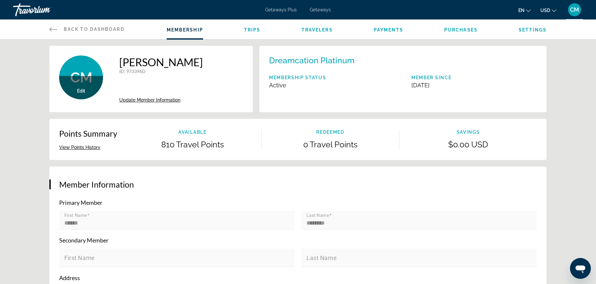
click at [244, 32] on span "Trips" at bounding box center [252, 29] width 17 height 5
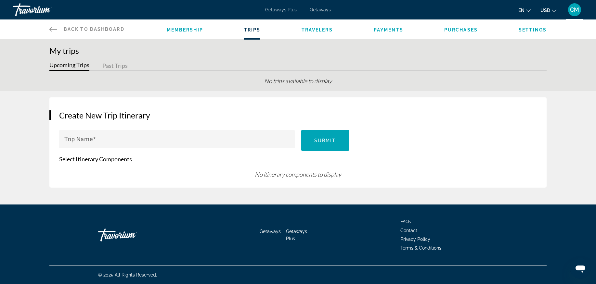
click at [312, 32] on span "Travelers" at bounding box center [317, 29] width 31 height 5
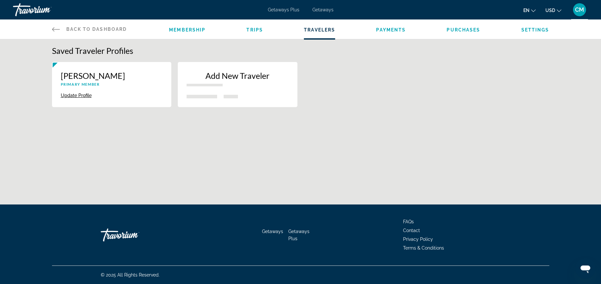
click at [246, 32] on span "Trips" at bounding box center [254, 29] width 17 height 5
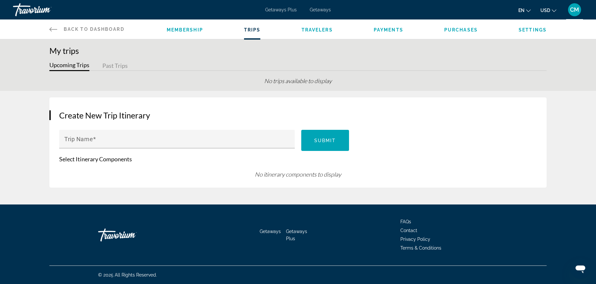
click at [171, 32] on span "Membership" at bounding box center [185, 29] width 36 height 5
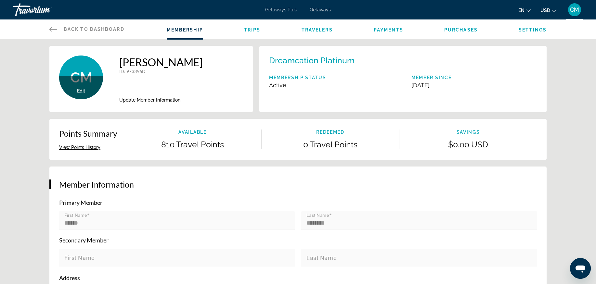
click at [435, 32] on span "Purchases" at bounding box center [460, 29] width 33 height 5
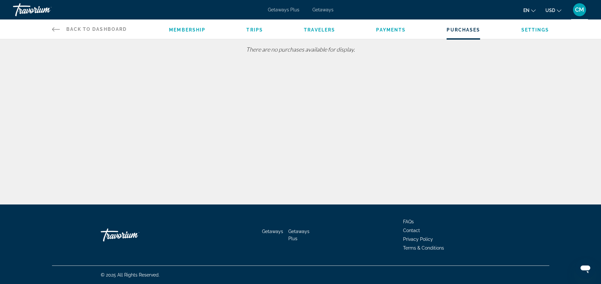
click at [398, 32] on span "Payments" at bounding box center [391, 29] width 30 height 5
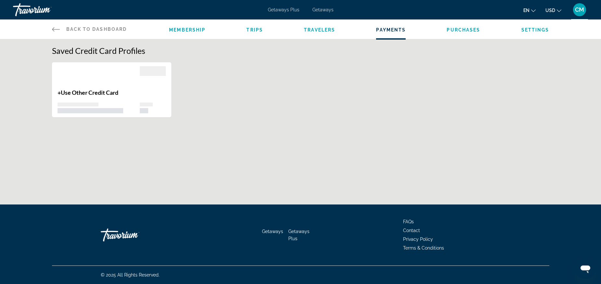
click at [327, 32] on span "Travelers" at bounding box center [319, 29] width 31 height 5
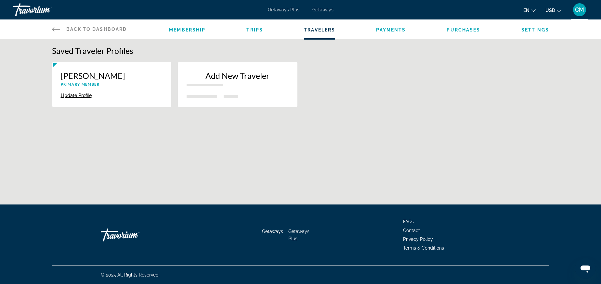
click at [246, 32] on span "Trips" at bounding box center [254, 29] width 17 height 5
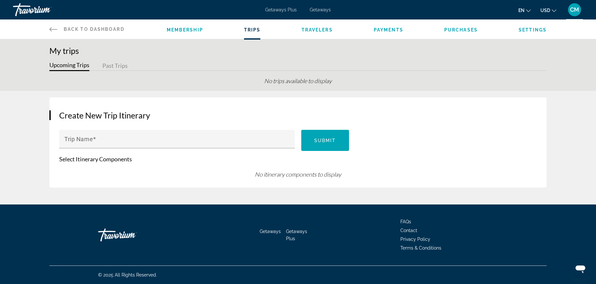
click at [167, 32] on span "Membership" at bounding box center [185, 29] width 36 height 5
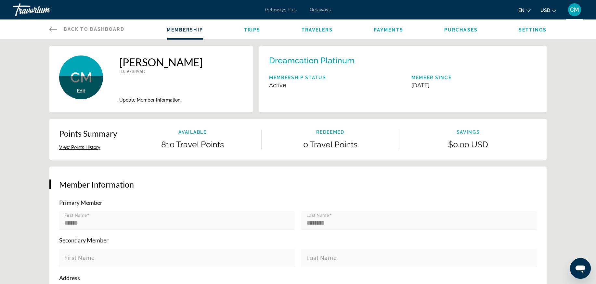
click at [64, 32] on span "Back to Dashboard" at bounding box center [94, 29] width 61 height 5
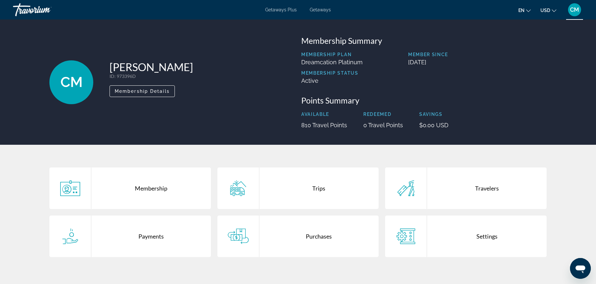
click at [288, 11] on span "Getaways Plus" at bounding box center [281, 9] width 32 height 5
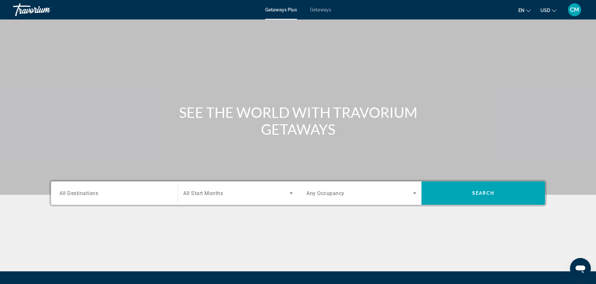
click at [326, 10] on span "Getaways" at bounding box center [320, 9] width 21 height 5
click at [290, 12] on span "Getaways Plus" at bounding box center [281, 9] width 32 height 5
click at [282, 15] on div "Getaways Plus Getaways en English Español Français Italiano Português русский U…" at bounding box center [298, 9] width 596 height 17
click at [323, 15] on div "Getaways Plus Getaways en English Español Français Italiano Português русский U…" at bounding box center [298, 9] width 596 height 17
click at [313, 12] on span "Getaways" at bounding box center [320, 9] width 21 height 5
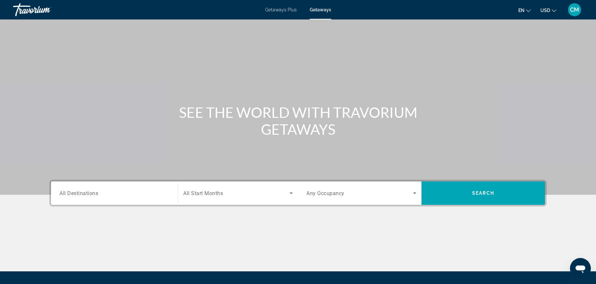
click at [279, 17] on div "Getaways Plus Getaways en English Español Français Italiano Português русский U…" at bounding box center [298, 9] width 596 height 17
click at [435, 13] on span "CM" at bounding box center [574, 9] width 9 height 6
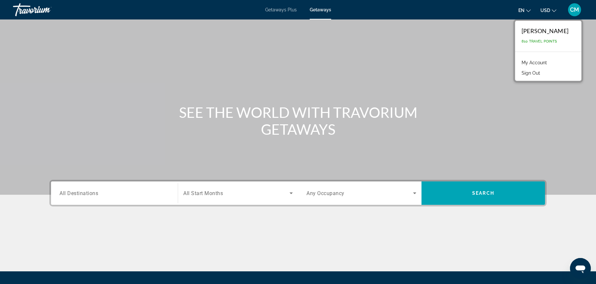
click at [435, 138] on div "SEE THE WORLD WITH TRAVORIUM GETAWAYS" at bounding box center [297, 121] width 523 height 34
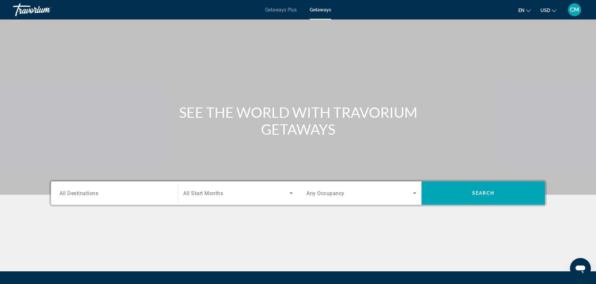
click at [435, 11] on span "USD" at bounding box center [545, 10] width 10 height 5
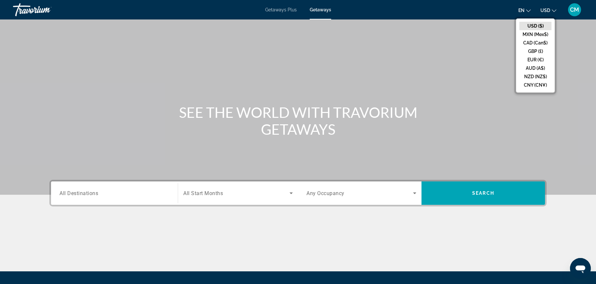
click at [435, 9] on span "CM" at bounding box center [574, 9] width 9 height 6
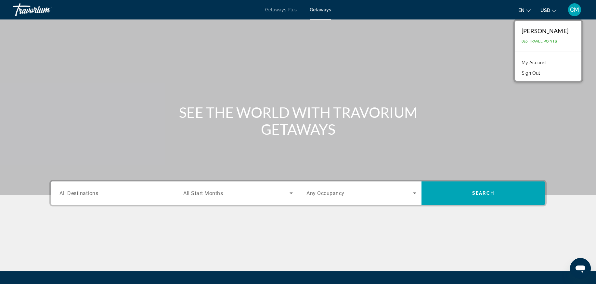
click at [435, 67] on link "My Account" at bounding box center [534, 62] width 32 height 8
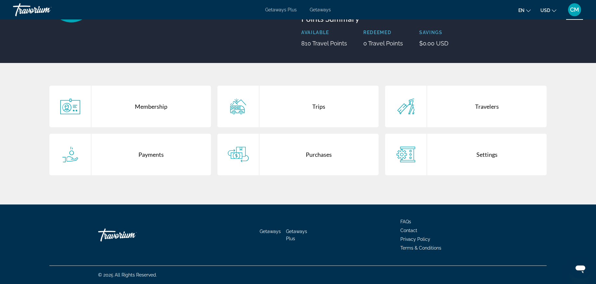
scroll to position [102, 0]
click at [317, 175] on div "Purchases" at bounding box center [319, 155] width 120 height 42
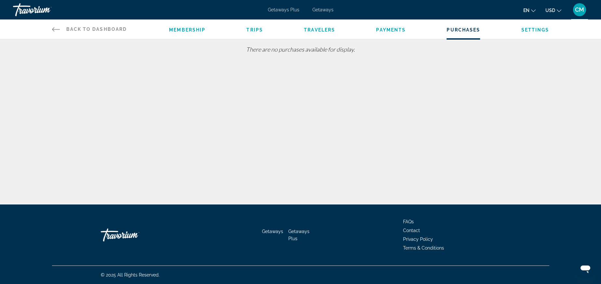
click at [406, 32] on span "Payments" at bounding box center [391, 29] width 30 height 5
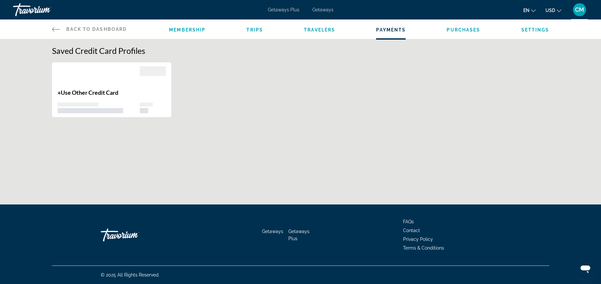
click at [331, 32] on span "Travelers" at bounding box center [319, 29] width 31 height 5
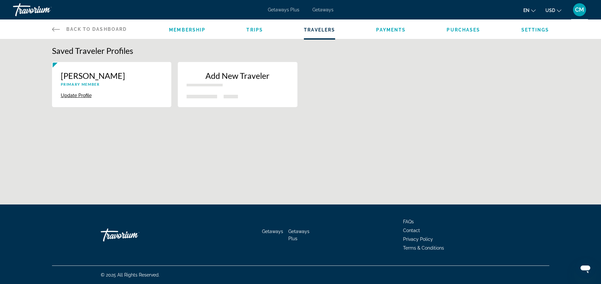
click at [246, 32] on span "Trips" at bounding box center [254, 29] width 17 height 5
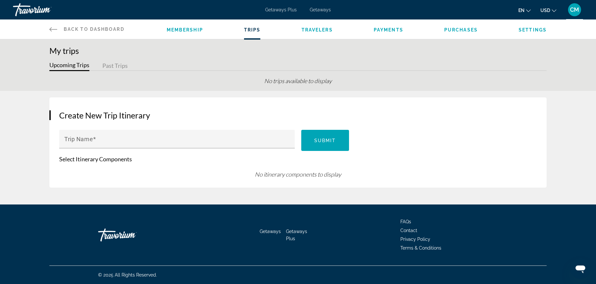
click at [167, 32] on span "Membership" at bounding box center [185, 29] width 36 height 5
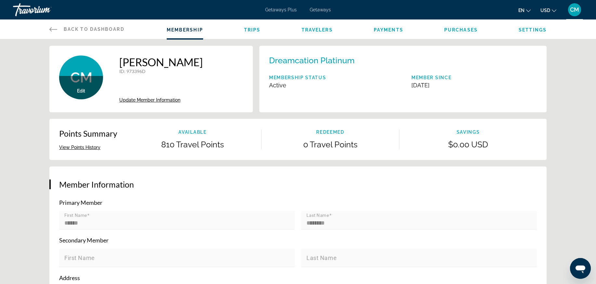
click at [435, 10] on span "CM" at bounding box center [574, 9] width 9 height 6
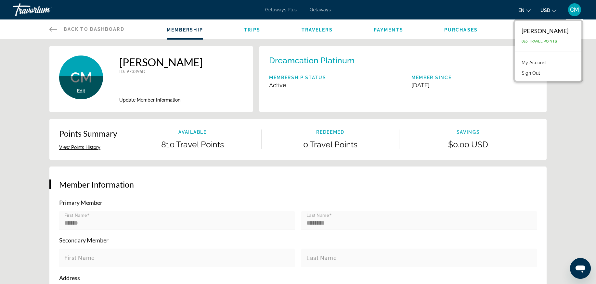
click at [435, 66] on div "Dreamcation Platinum Membership Status Active Member Since June 28, 2025" at bounding box center [402, 79] width 287 height 67
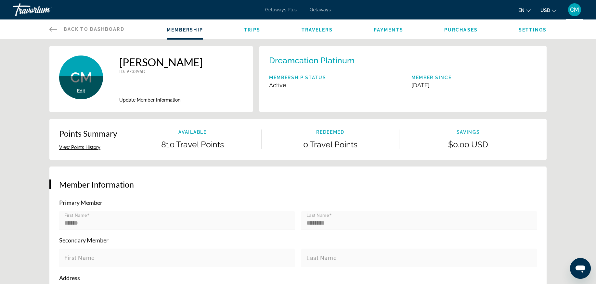
click at [435, 32] on span "Settings" at bounding box center [533, 29] width 28 height 5
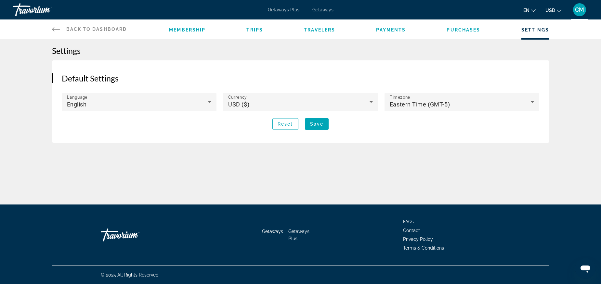
click at [435, 39] on div "Membership Trips Travelers Payments Purchases Settings" at bounding box center [359, 28] width 380 height 19
click at [435, 32] on span "Purchases" at bounding box center [462, 29] width 33 height 5
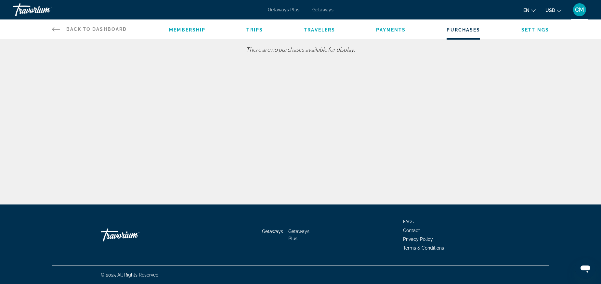
click at [403, 32] on span "Payments" at bounding box center [391, 29] width 30 height 5
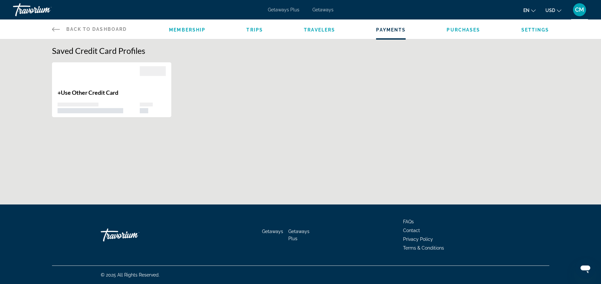
click at [310, 32] on span "Travelers" at bounding box center [319, 29] width 31 height 5
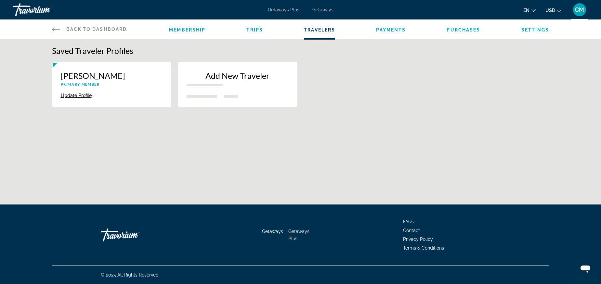
click at [246, 32] on span "Trips" at bounding box center [254, 29] width 17 height 5
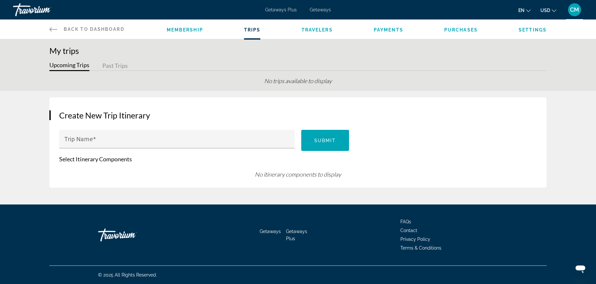
click at [167, 32] on span "Membership" at bounding box center [185, 29] width 36 height 5
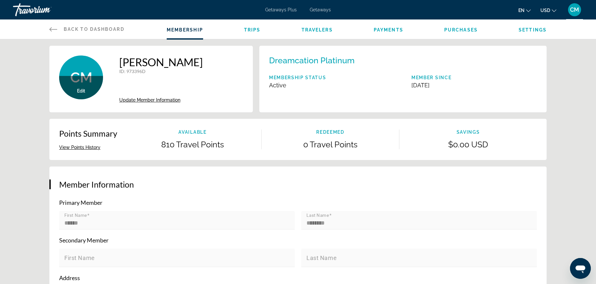
click at [64, 32] on span "Back to Dashboard" at bounding box center [94, 29] width 61 height 5
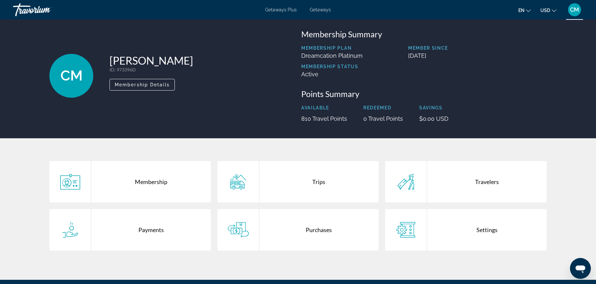
scroll to position [5, 0]
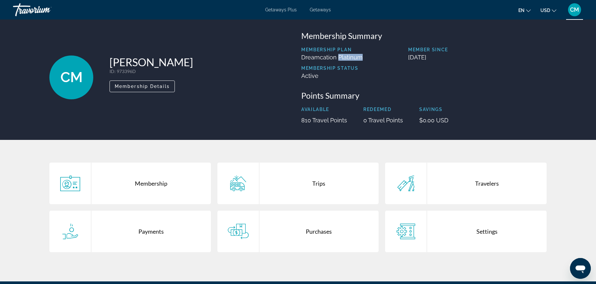
drag, startPoint x: 338, startPoint y: 70, endPoint x: 385, endPoint y: 69, distance: 47.4
click at [385, 69] on div "Membership Plan Dreamcation Platinum Member Since [DATE] Membership Status Acti…" at bounding box center [423, 65] width 245 height 37
drag, startPoint x: 295, startPoint y: 71, endPoint x: 349, endPoint y: 72, distance: 54.6
click at [349, 72] on div "CM Colisa McFadden ID : 973396D Secondary Member Membership Details Membership …" at bounding box center [298, 77] width 504 height 93
click at [369, 77] on div "Membership Plan Dreamcation Platinum Member Since [DATE] Membership Status Acti…" at bounding box center [423, 65] width 245 height 37
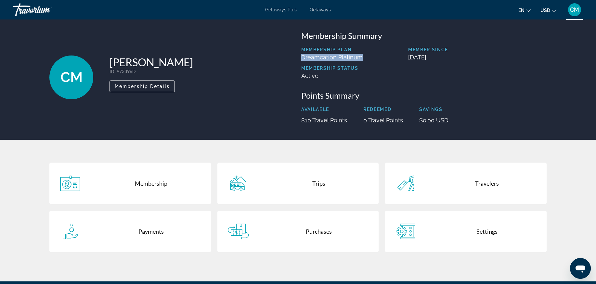
drag, startPoint x: 365, startPoint y: 70, endPoint x: 301, endPoint y: 73, distance: 64.1
click at [301, 73] on div "Membership Summary Membership Plan Dreamcation Platinum Member Since June 28, 2…" at bounding box center [424, 77] width 252 height 93
drag, startPoint x: 303, startPoint y: 72, endPoint x: 385, endPoint y: 75, distance: 82.3
click at [385, 75] on div "Membership Plan Dreamcation Platinum Member Since [DATE] Membership Status Acti…" at bounding box center [423, 65] width 245 height 37
click at [357, 71] on p "Membership Status" at bounding box center [331, 68] width 61 height 5
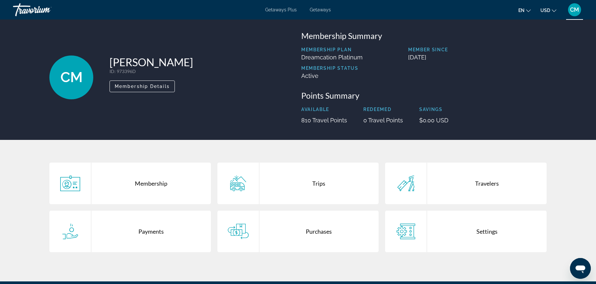
click at [330, 112] on p "Available" at bounding box center [324, 109] width 46 height 5
click at [142, 89] on span "Membership Details" at bounding box center [142, 86] width 55 height 5
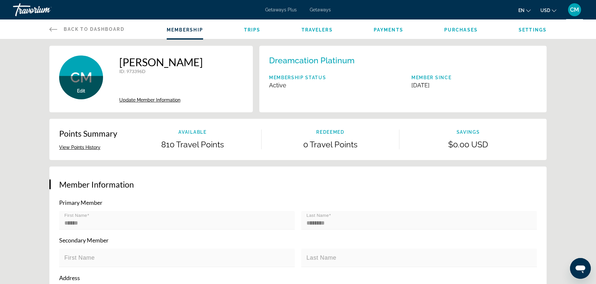
click at [547, 32] on span "Settings" at bounding box center [533, 29] width 28 height 5
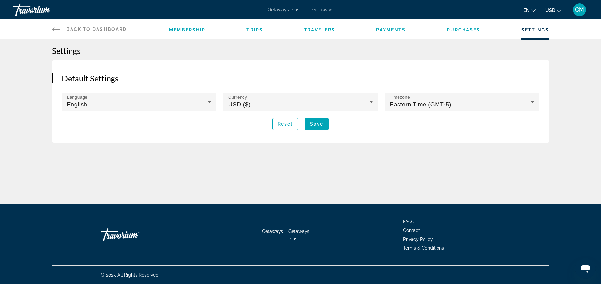
click at [480, 32] on span "Purchases" at bounding box center [462, 29] width 33 height 5
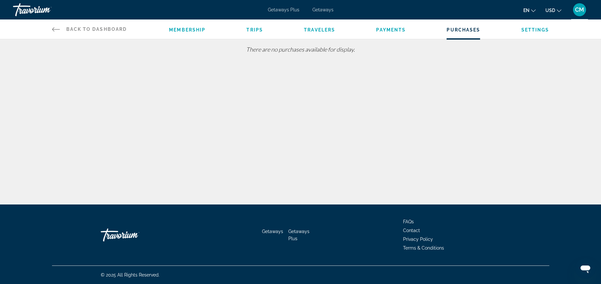
click at [398, 32] on span "Payments" at bounding box center [391, 29] width 30 height 5
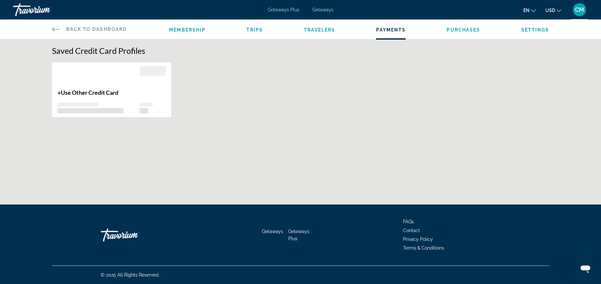
click at [324, 32] on span "Travelers" at bounding box center [319, 29] width 31 height 5
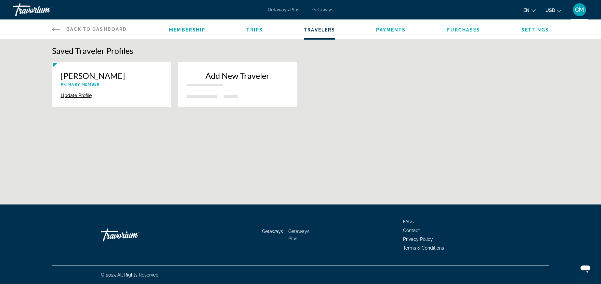
click at [246, 32] on span "Trips" at bounding box center [254, 29] width 17 height 5
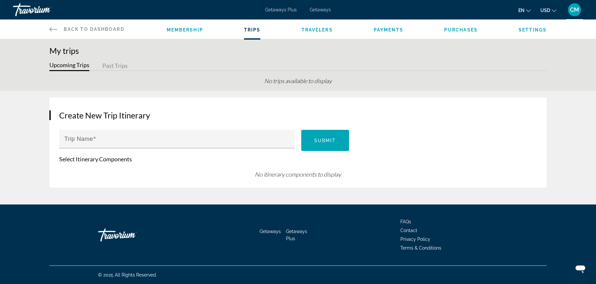
click at [167, 32] on span "Membership" at bounding box center [185, 29] width 36 height 5
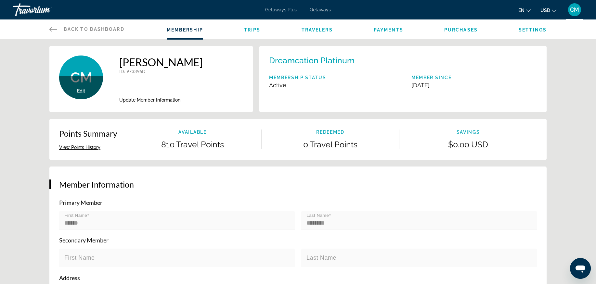
click at [72, 32] on span "Back to Dashboard" at bounding box center [94, 29] width 61 height 5
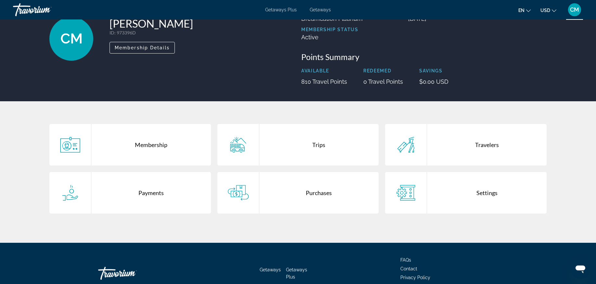
scroll to position [77, 0]
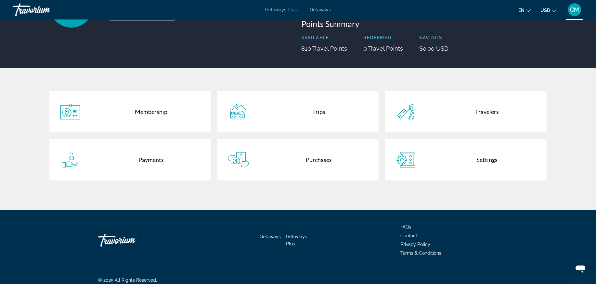
click at [515, 133] on div "Travelers" at bounding box center [487, 112] width 120 height 42
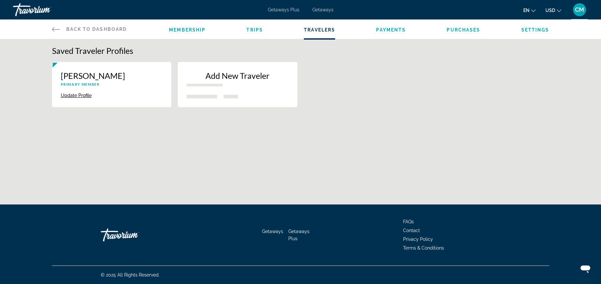
drag, startPoint x: 592, startPoint y: 166, endPoint x: 491, endPoint y: 174, distance: 101.4
click at [491, 174] on div "Saved Traveler Profiles [PERSON_NAME] Primary Member Update Profile Delete Add …" at bounding box center [300, 131] width 601 height 185
click at [480, 32] on span "Purchases" at bounding box center [462, 29] width 33 height 5
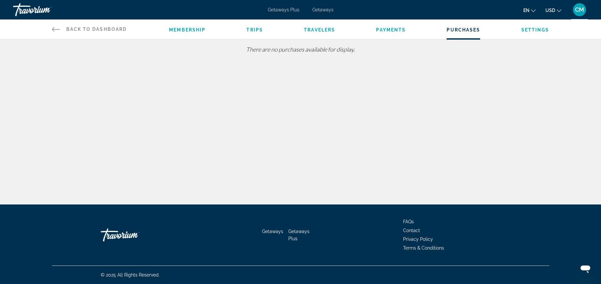
click at [324, 32] on span "Travelers" at bounding box center [319, 29] width 31 height 5
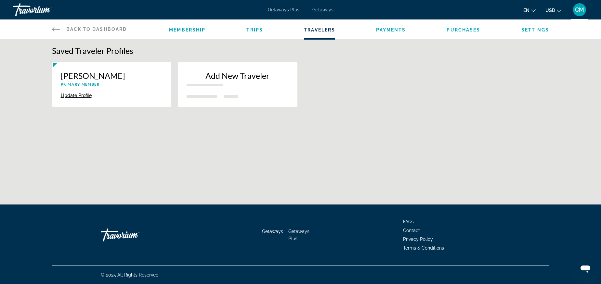
click at [246, 32] on span "Trips" at bounding box center [254, 29] width 17 height 5
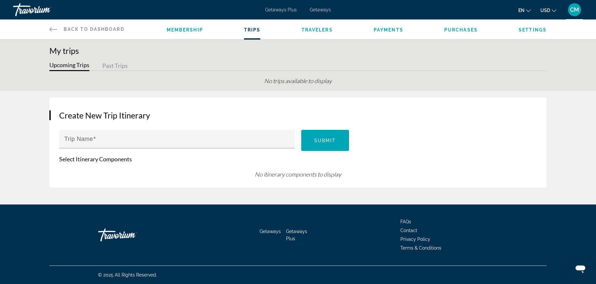
click at [64, 32] on span "Back to Dashboard" at bounding box center [94, 29] width 61 height 5
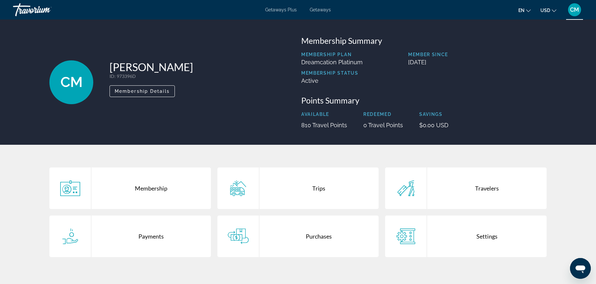
click at [326, 12] on span "Getaways" at bounding box center [320, 9] width 21 height 5
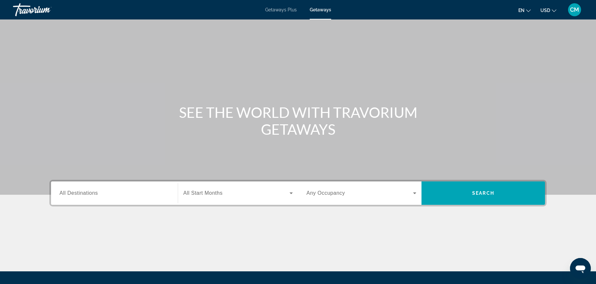
click at [287, 12] on span "Getaways Plus" at bounding box center [281, 9] width 32 height 5
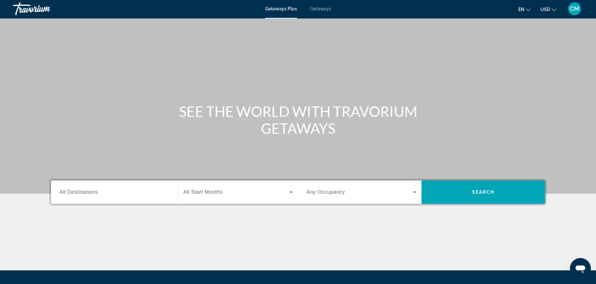
scroll to position [0, 0]
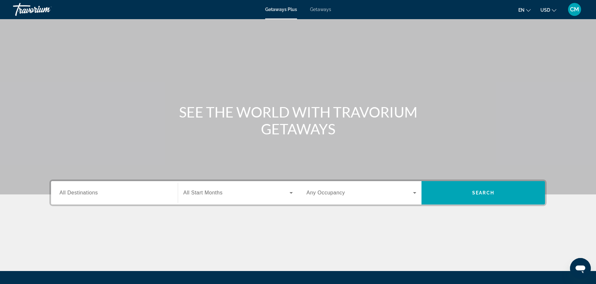
click at [326, 16] on div "Getaways Plus Getaways en English Español Français Italiano Português русский U…" at bounding box center [298, 9] width 596 height 17
click at [322, 12] on span "Getaways" at bounding box center [320, 9] width 21 height 5
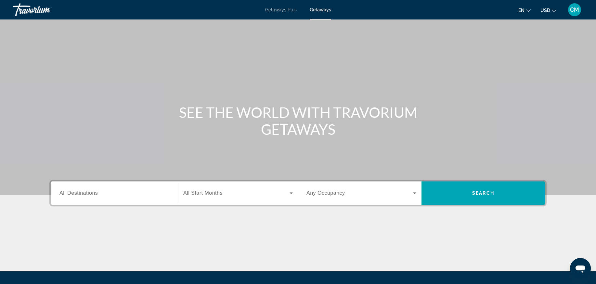
click at [286, 12] on span "Getaways Plus" at bounding box center [281, 9] width 32 height 5
click at [318, 12] on span "Getaways" at bounding box center [320, 9] width 21 height 5
click at [278, 12] on span "Getaways Plus" at bounding box center [281, 9] width 32 height 5
click at [571, 10] on span "CM" at bounding box center [574, 9] width 9 height 6
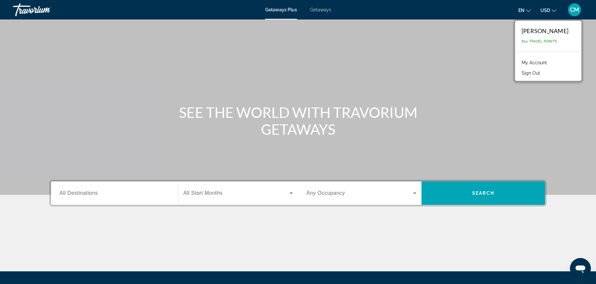
click at [559, 34] on div "[PERSON_NAME]" at bounding box center [545, 30] width 47 height 7
click at [542, 67] on link "My Account" at bounding box center [534, 62] width 32 height 8
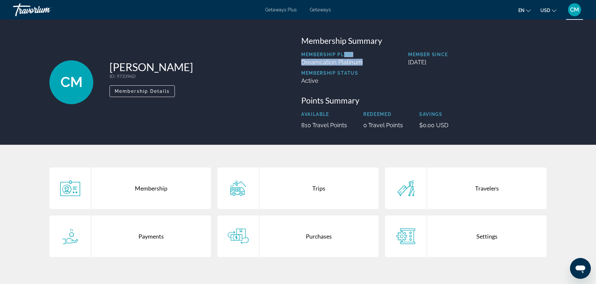
drag, startPoint x: 346, startPoint y: 66, endPoint x: 362, endPoint y: 71, distance: 16.5
click at [362, 72] on div "Membership Plan Dreamcation Platinum Member Since [DATE] Membership Status Acti…" at bounding box center [423, 70] width 245 height 37
click at [128, 209] on div "Membership" at bounding box center [151, 189] width 120 height 42
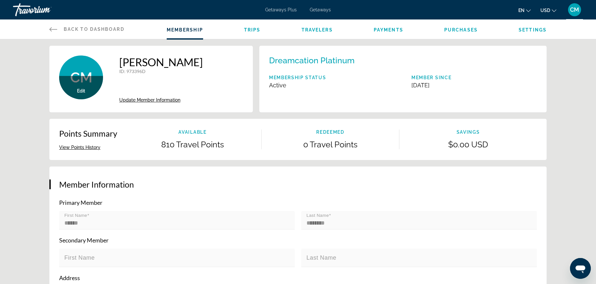
click at [570, 13] on span "CM" at bounding box center [574, 9] width 9 height 6
